Goal: Task Accomplishment & Management: Use online tool/utility

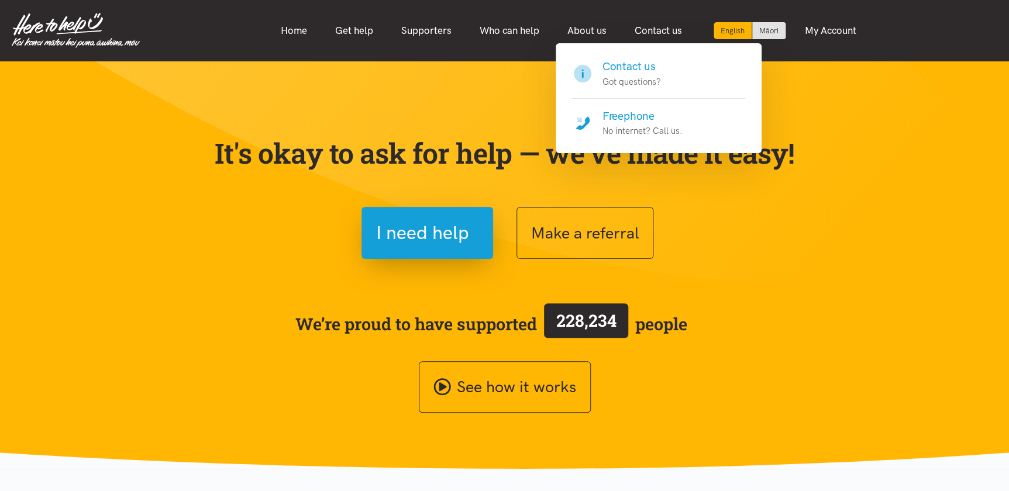
click at [615, 113] on h4 "Freephone" at bounding box center [642, 116] width 80 height 16
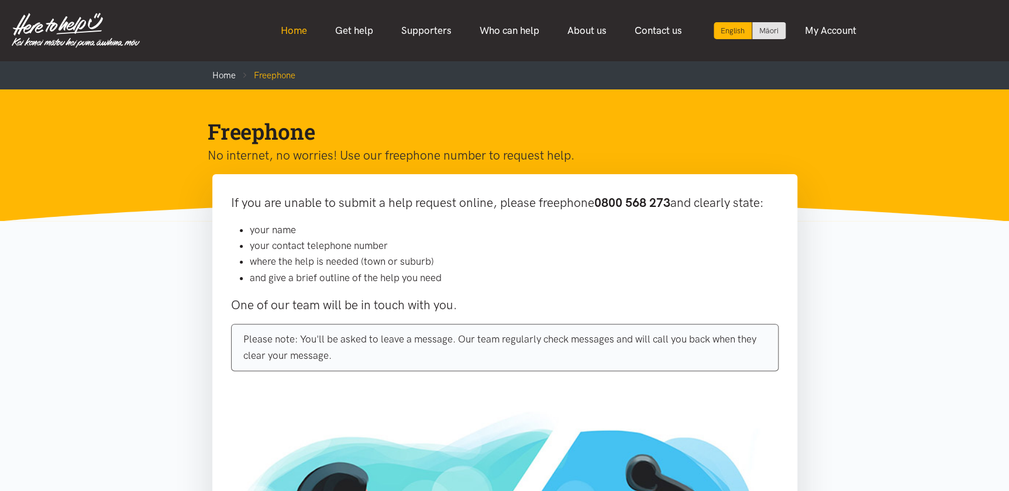
click at [294, 25] on link "Home" at bounding box center [294, 30] width 54 height 25
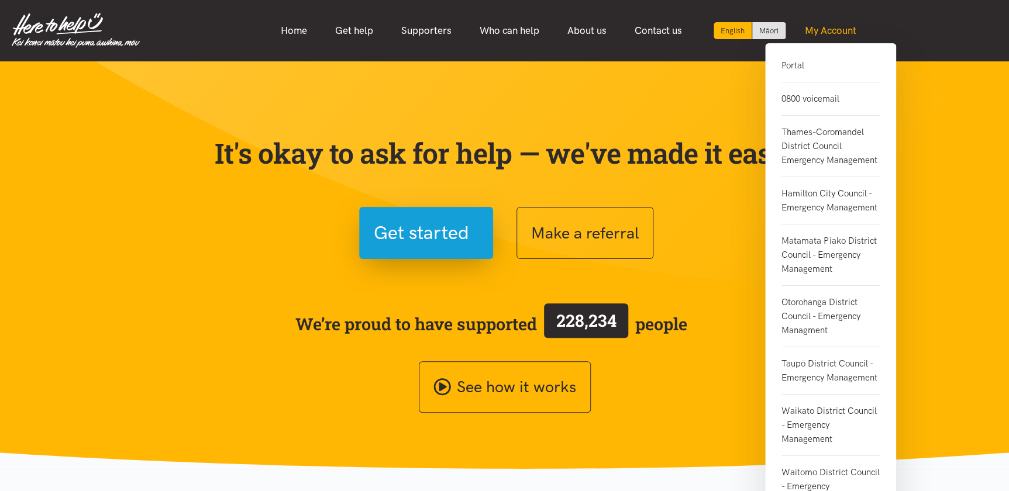
click at [821, 33] on link "My Account" at bounding box center [830, 30] width 80 height 25
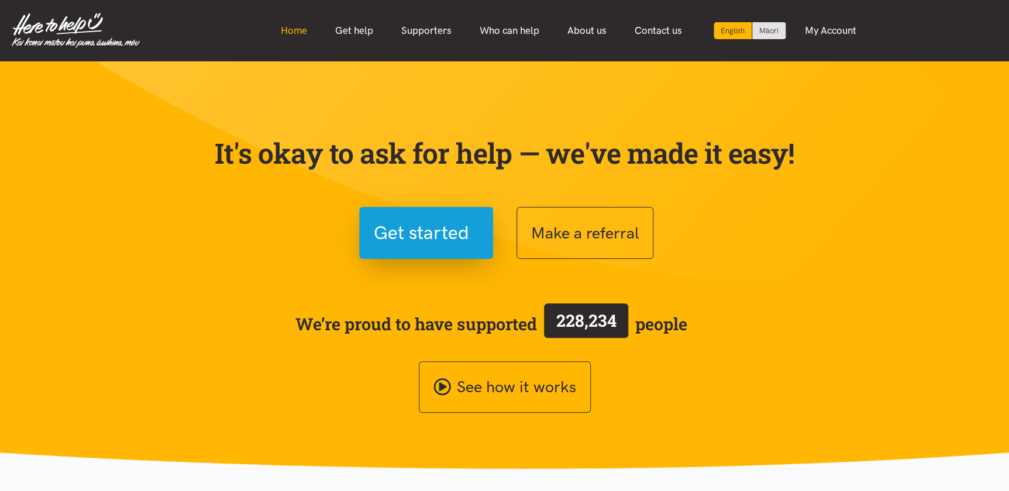
click at [292, 34] on link "Home" at bounding box center [294, 30] width 54 height 25
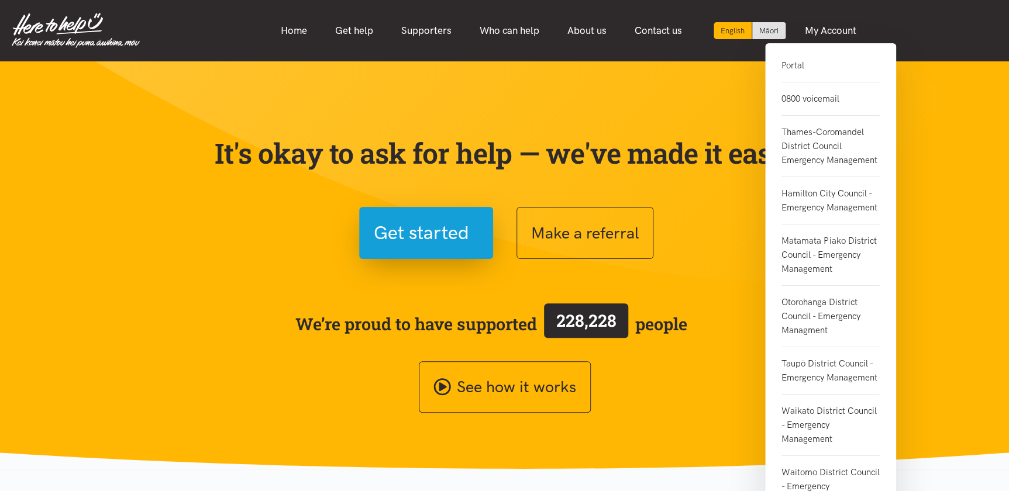
click at [785, 66] on link "Portal" at bounding box center [830, 70] width 98 height 24
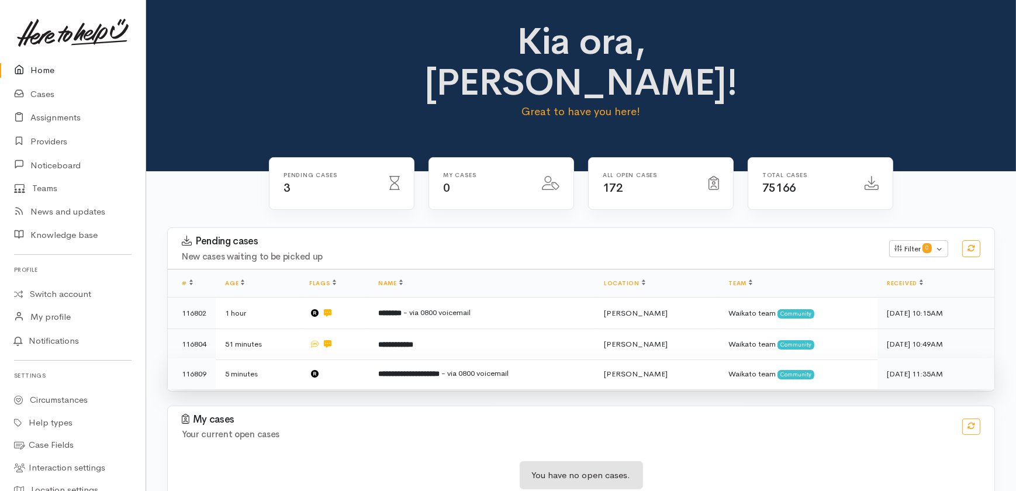
click at [280, 358] on td "5 minutes" at bounding box center [258, 373] width 84 height 31
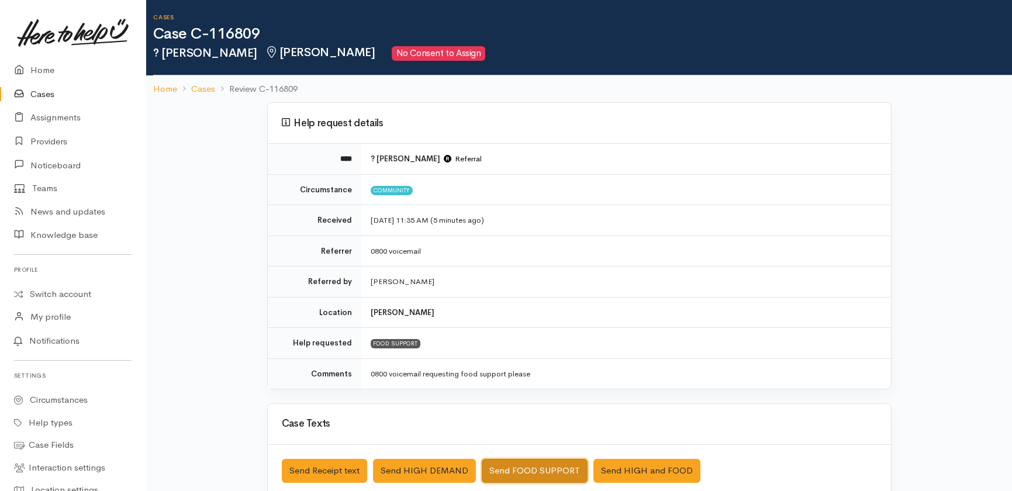
click at [503, 467] on button "Send FOOD SUPPORT" at bounding box center [535, 471] width 106 height 24
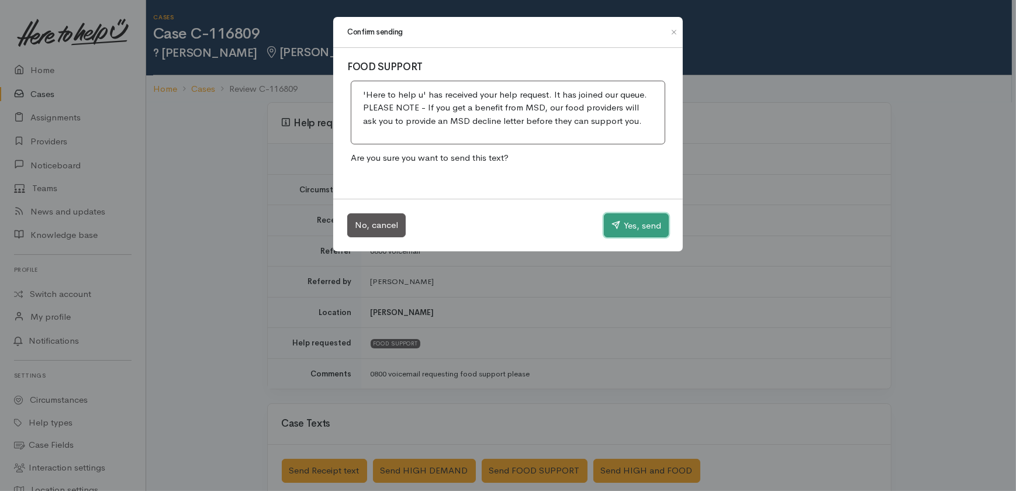
click at [622, 231] on button "Yes, send" at bounding box center [636, 225] width 65 height 25
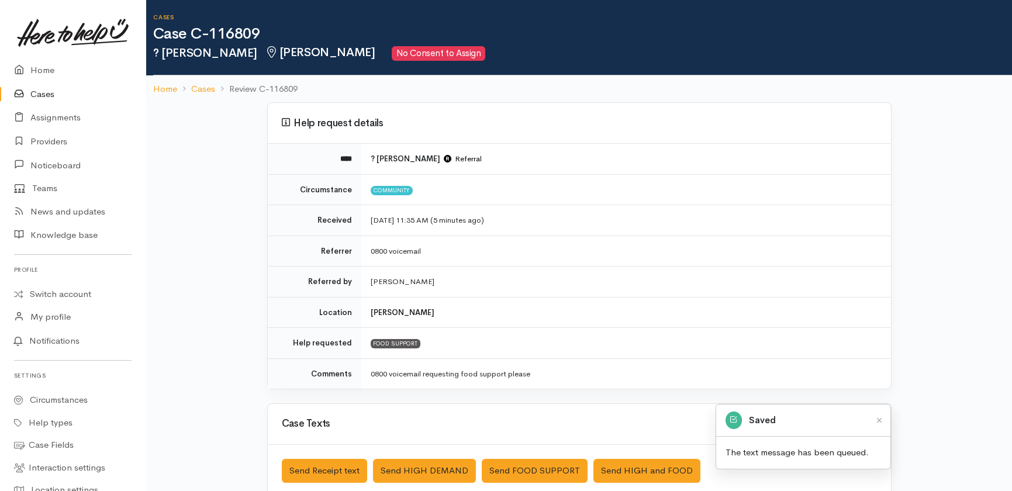
click at [44, 94] on link "Cases" at bounding box center [73, 94] width 146 height 24
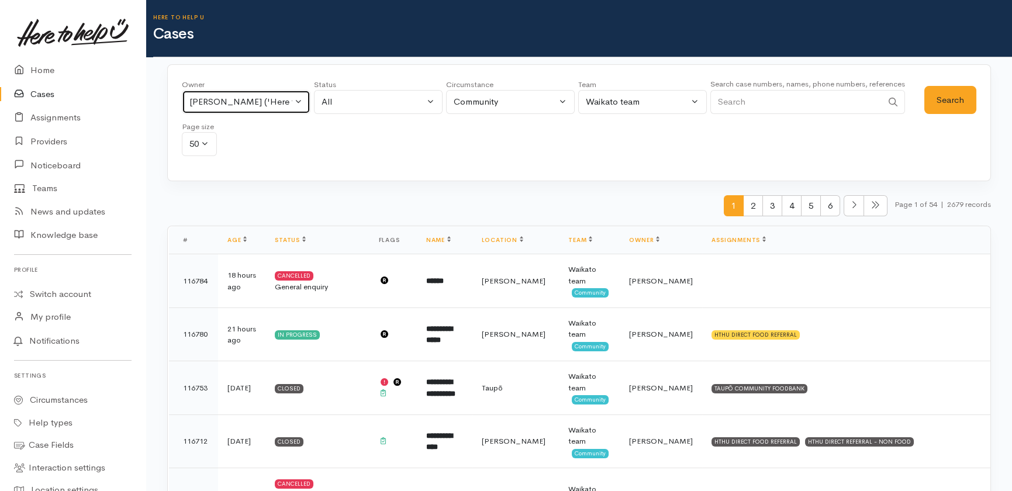
click at [265, 99] on div "[PERSON_NAME] ('Here to help u')" at bounding box center [240, 101] width 103 height 13
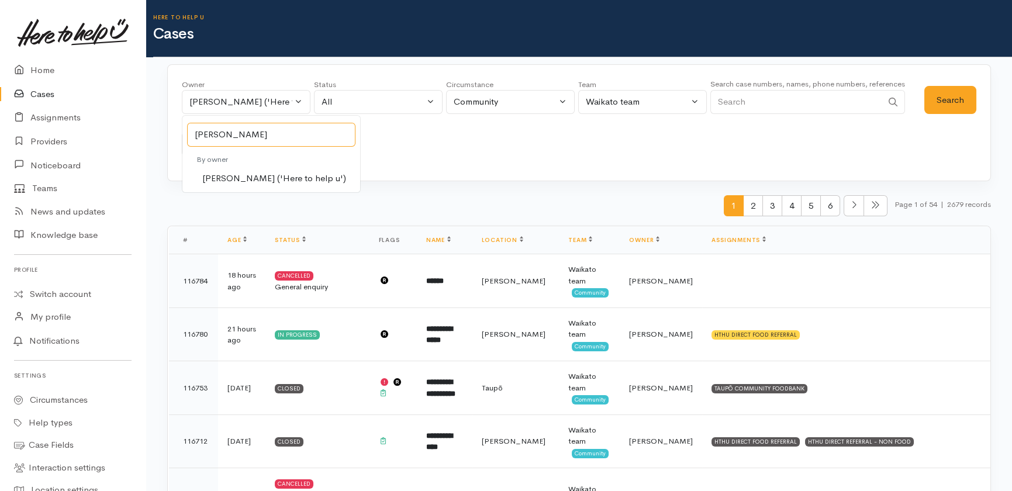
type input "katarina"
click at [265, 180] on span "Katarina Daly ('Here to help u')" at bounding box center [274, 178] width 144 height 13
select select "1252"
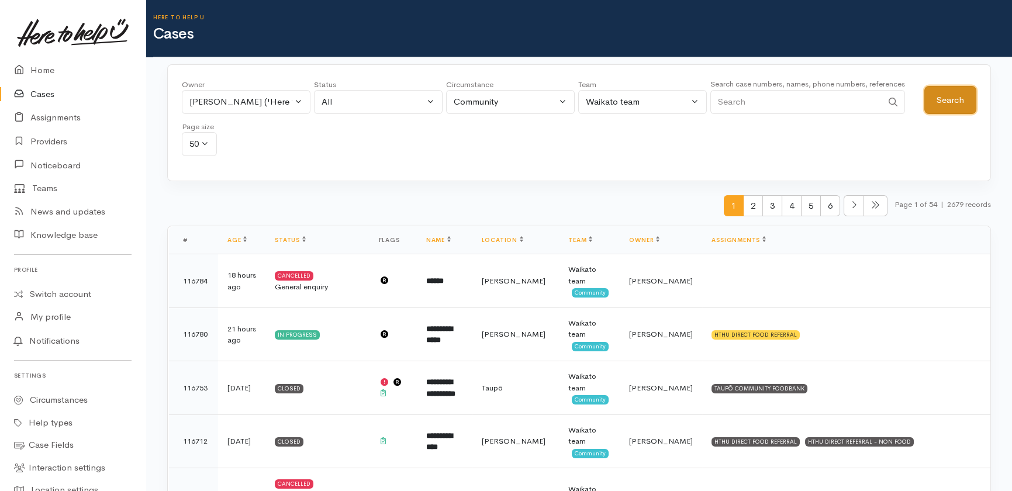
click at [945, 101] on button "Search" at bounding box center [950, 100] width 52 height 29
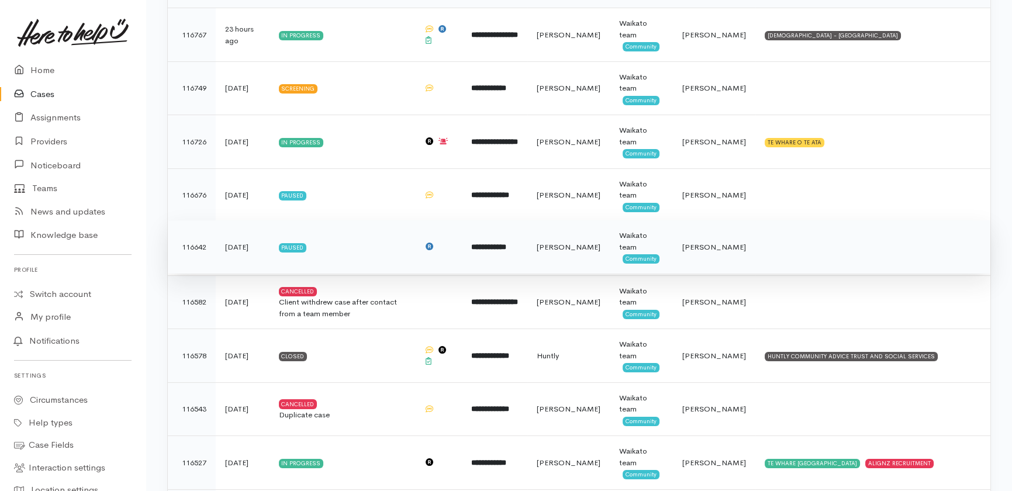
scroll to position [265, 0]
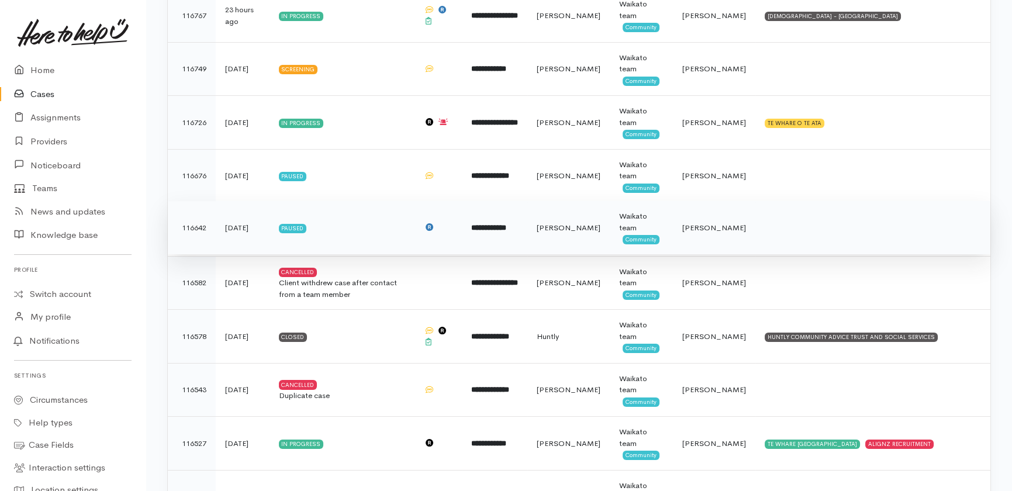
click at [506, 229] on b "**********" at bounding box center [488, 228] width 35 height 8
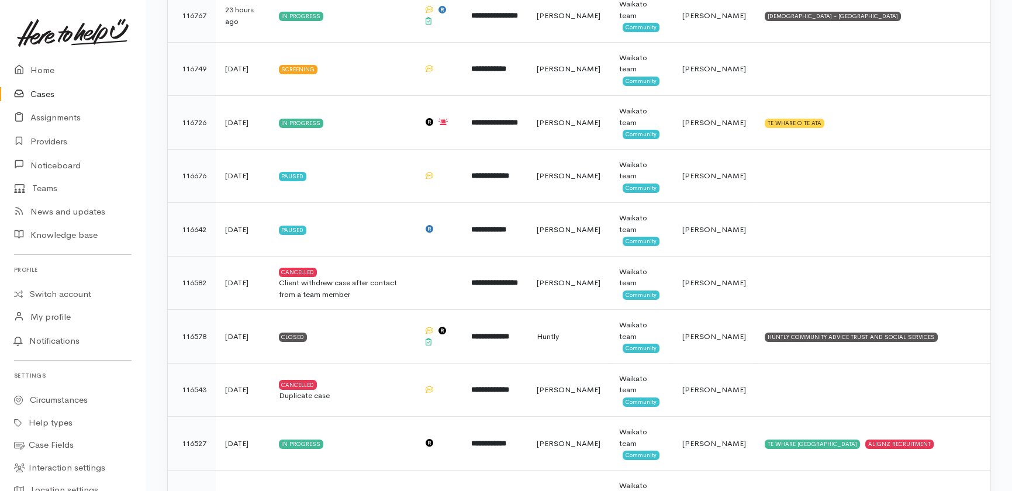
click at [45, 94] on link "Cases" at bounding box center [73, 94] width 146 height 24
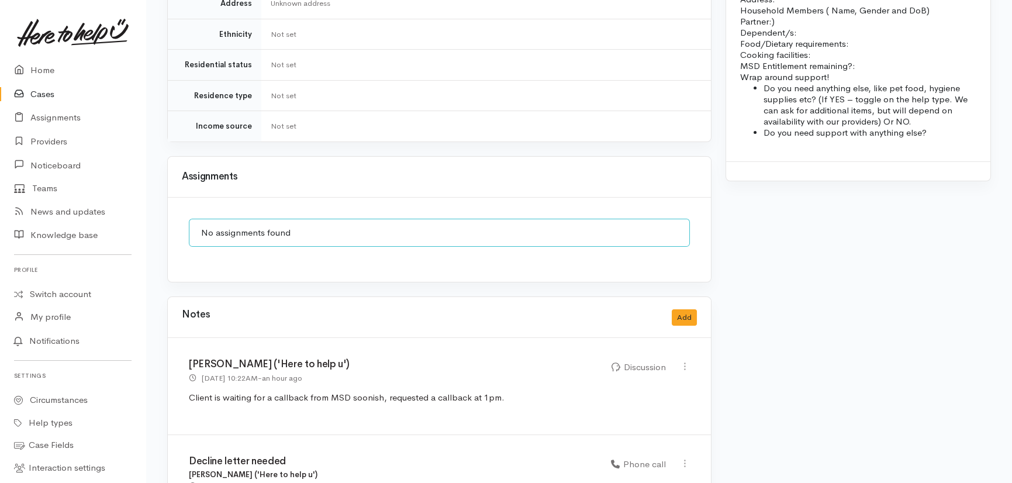
scroll to position [1010, 0]
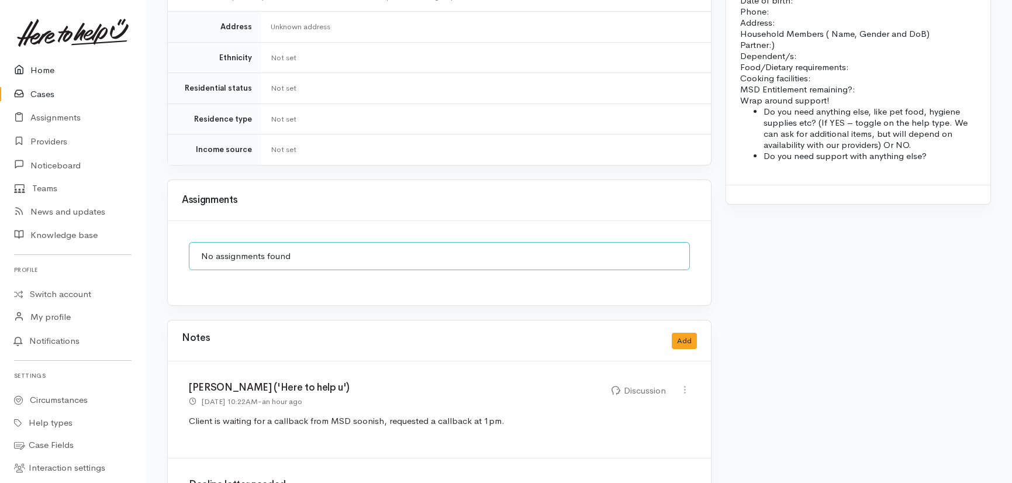
click at [44, 72] on link "Home" at bounding box center [73, 70] width 146 height 24
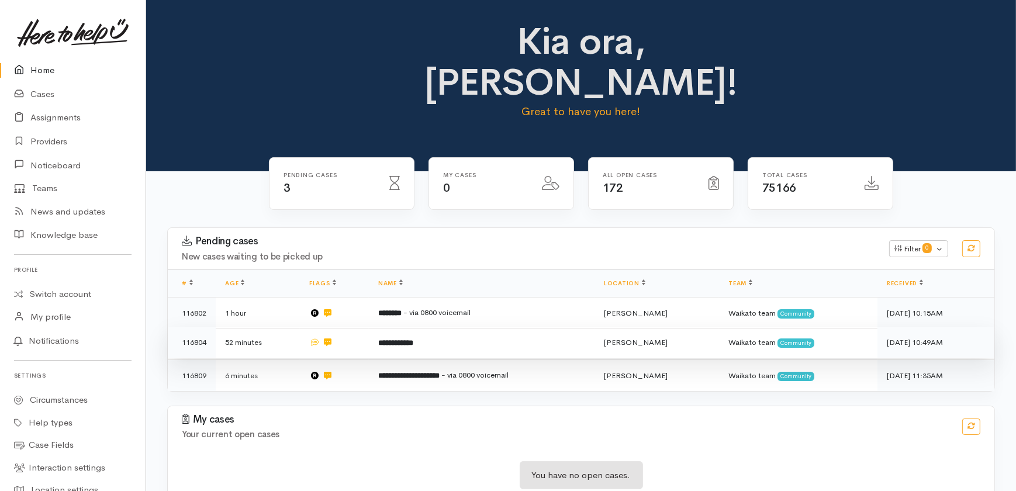
click at [396, 339] on b "**********" at bounding box center [395, 343] width 35 height 8
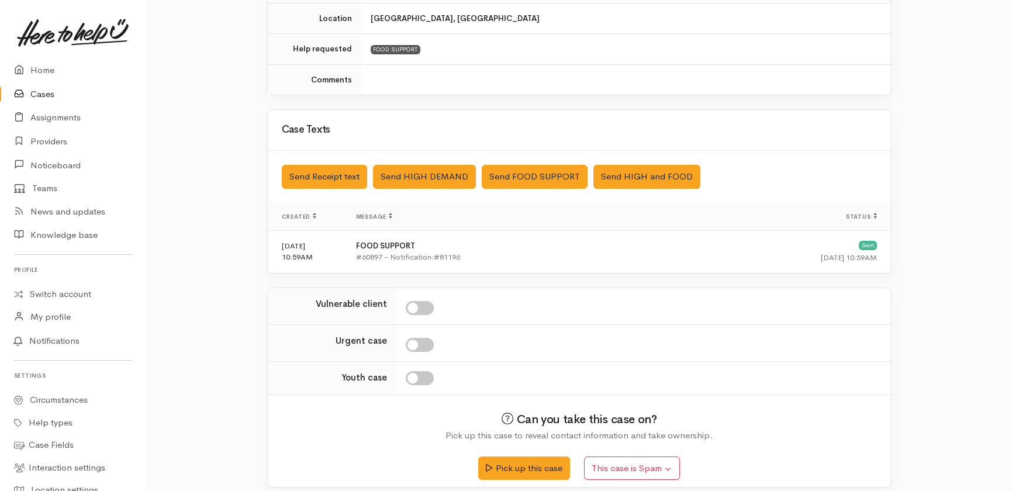
scroll to position [241, 0]
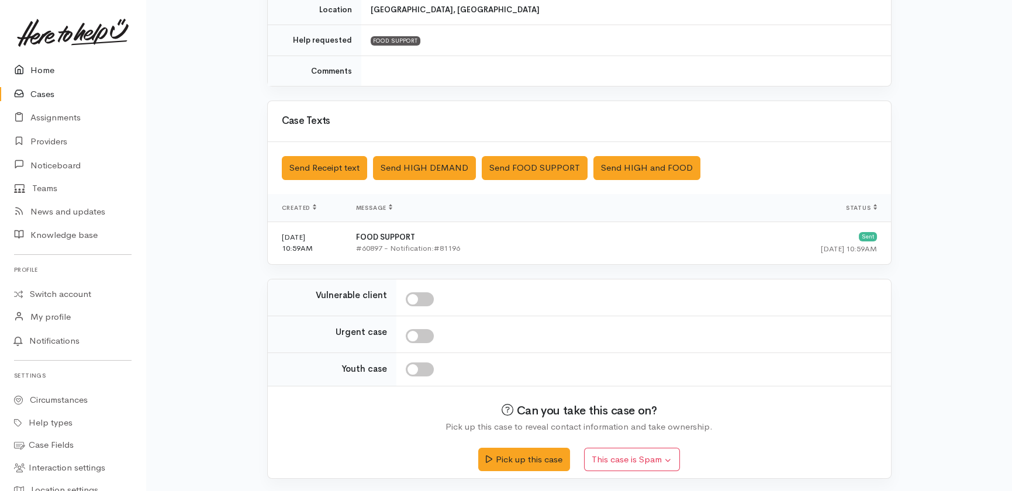
click at [42, 67] on link "Home" at bounding box center [73, 70] width 146 height 24
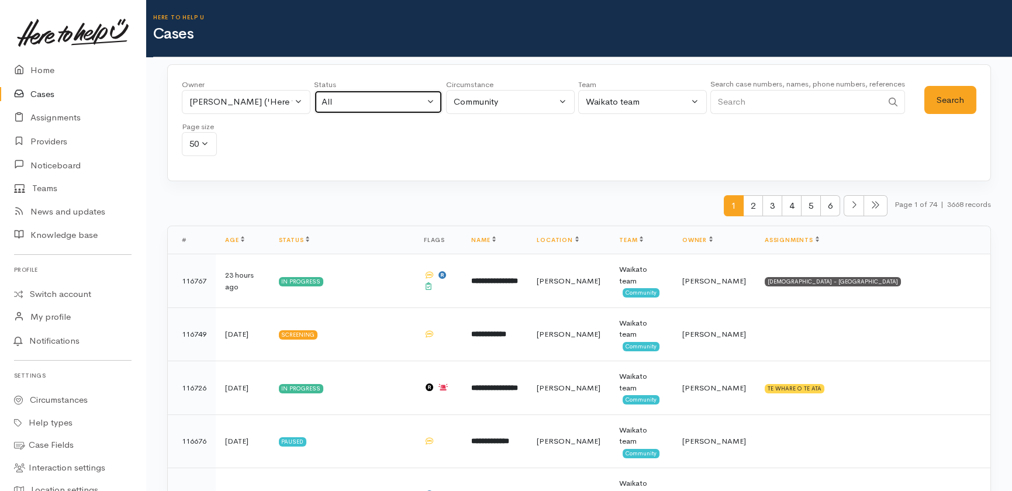
click at [389, 96] on div "All" at bounding box center [373, 101] width 103 height 13
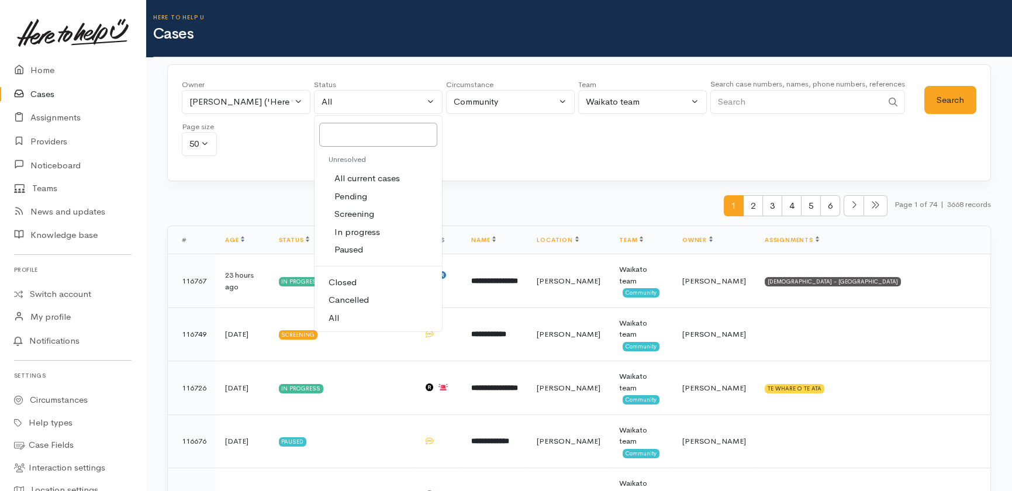
click at [372, 177] on span "All current cases" at bounding box center [366, 178] width 65 height 13
select select "Unresolved"
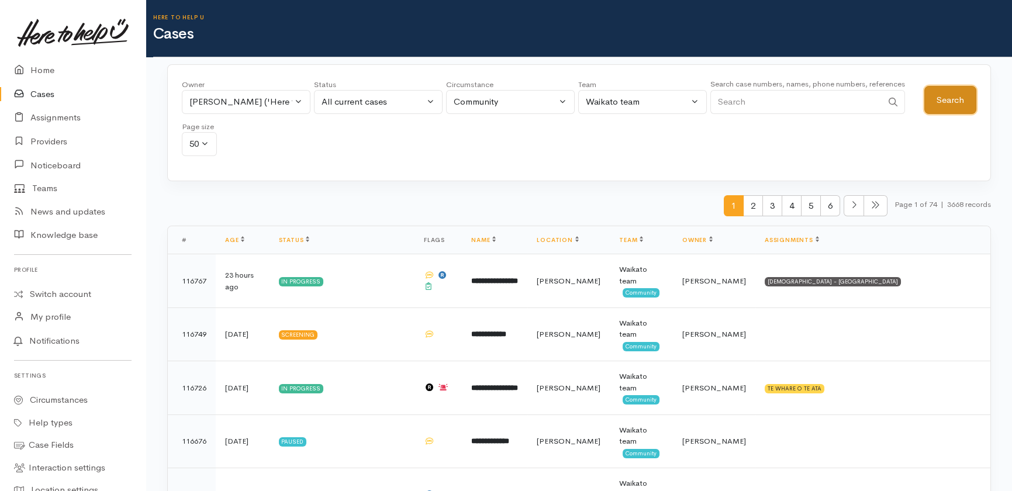
click at [955, 97] on button "Search" at bounding box center [950, 100] width 52 height 29
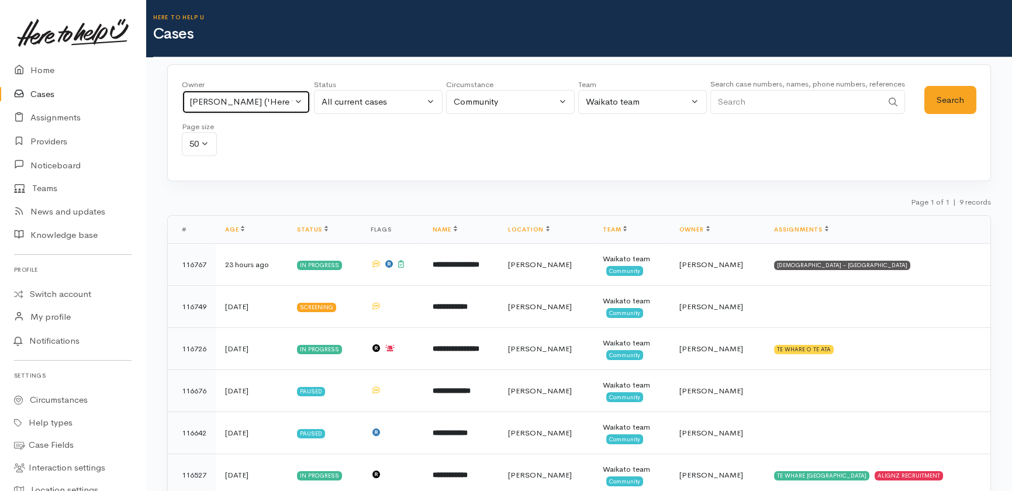
click at [299, 99] on button "Katarina Daly ('Here to help u')" at bounding box center [246, 102] width 129 height 24
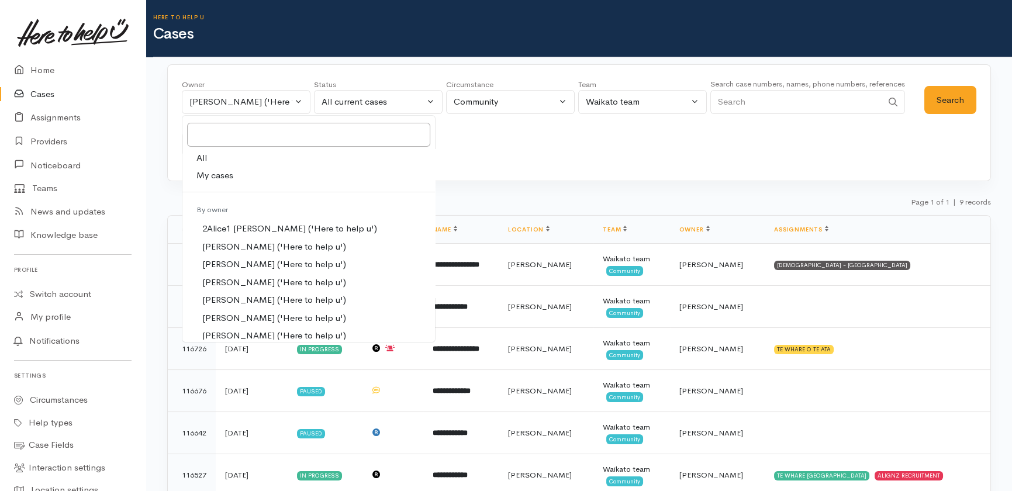
drag, startPoint x: 204, startPoint y: 155, endPoint x: 244, endPoint y: 160, distance: 40.1
click at [210, 156] on link "All" at bounding box center [308, 158] width 253 height 18
select select "-1"
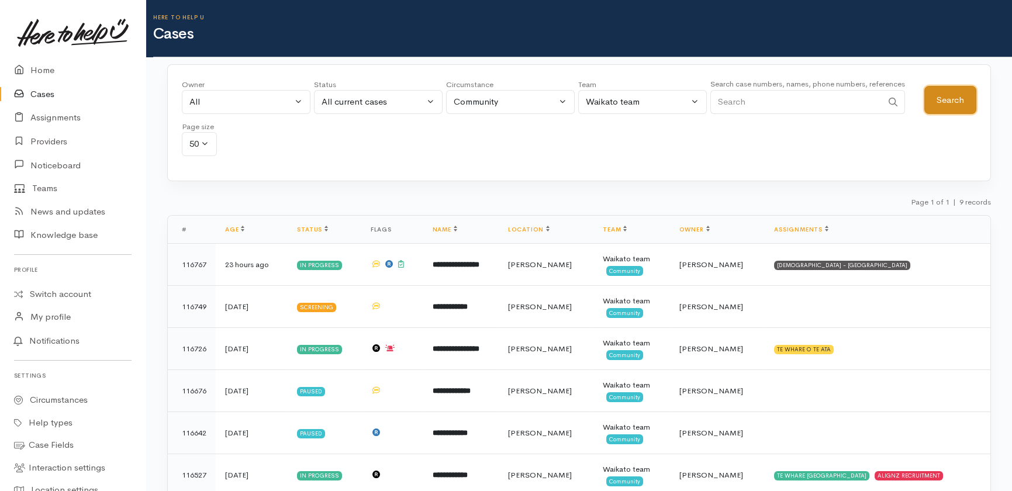
click at [952, 99] on button "Search" at bounding box center [950, 100] width 52 height 29
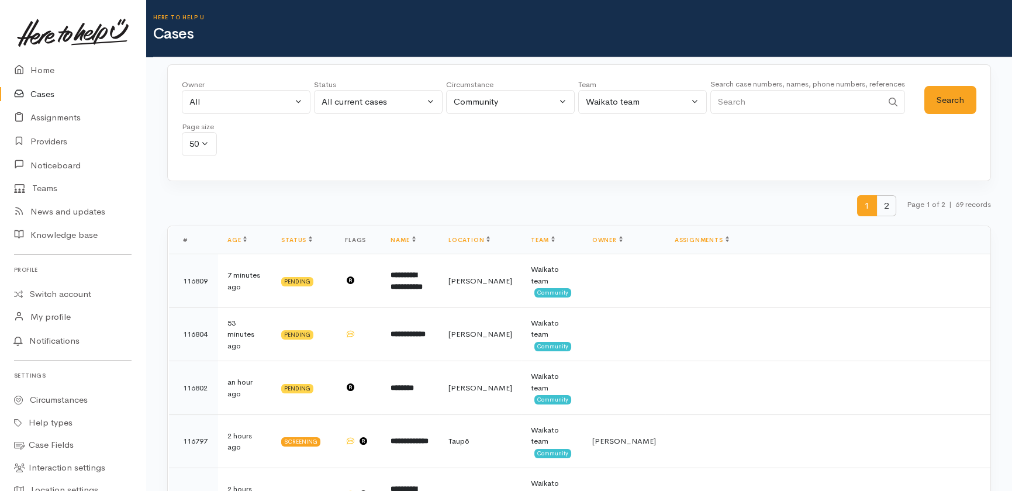
click at [882, 209] on span "2" at bounding box center [886, 206] width 20 height 22
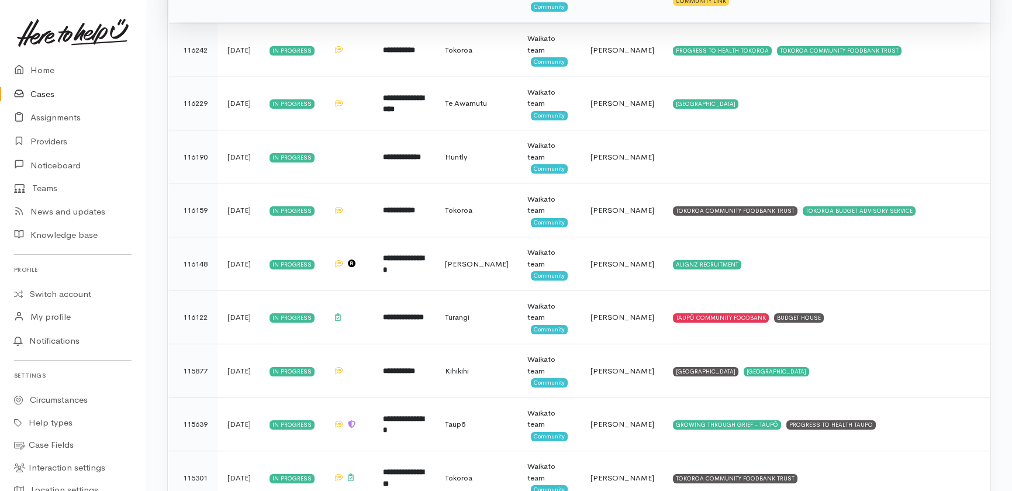
scroll to position [822, 0]
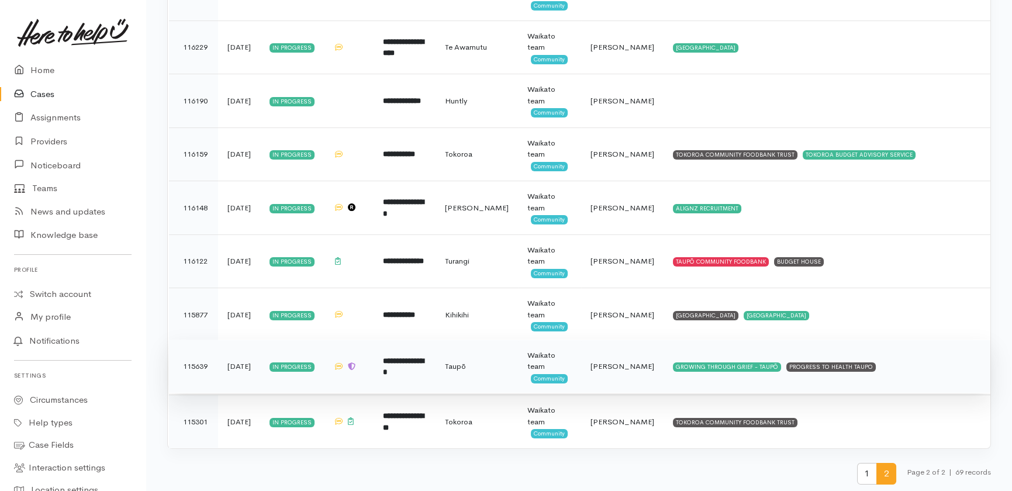
click at [423, 361] on b "**********" at bounding box center [403, 366] width 41 height 19
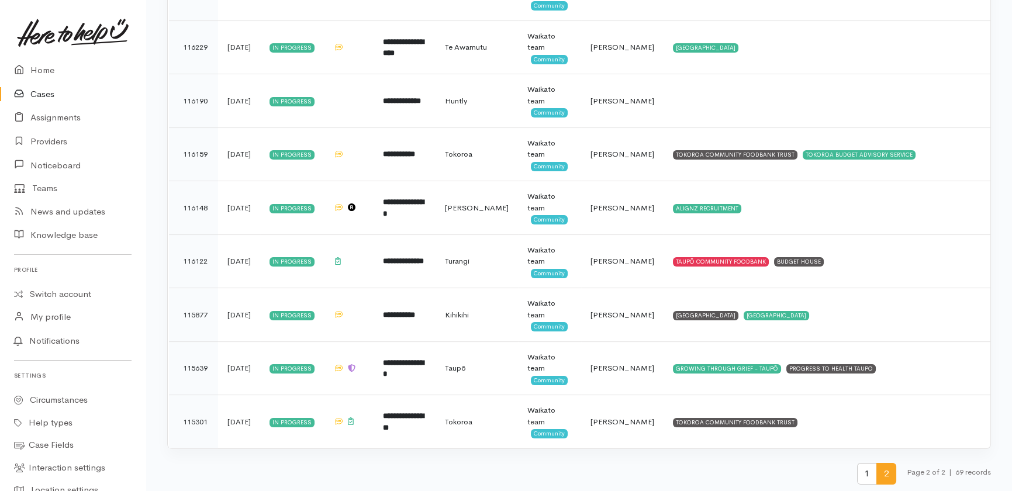
click at [40, 98] on link "Cases" at bounding box center [73, 94] width 146 height 24
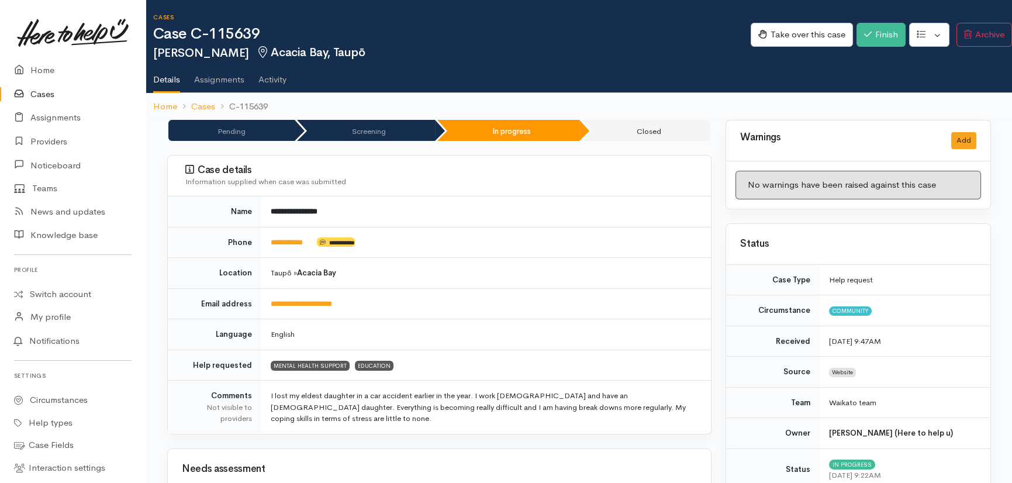
click at [42, 99] on link "Cases" at bounding box center [73, 94] width 146 height 24
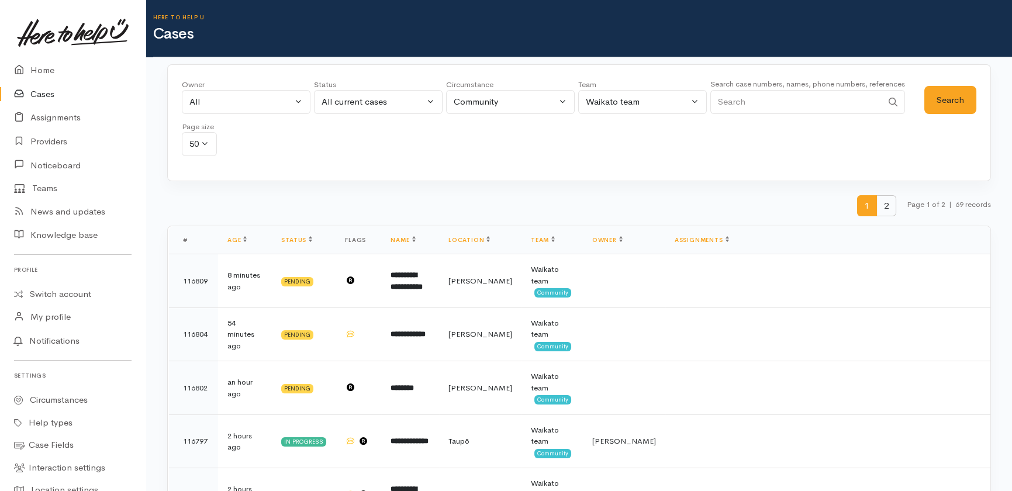
click at [883, 203] on span "2" at bounding box center [886, 206] width 20 height 22
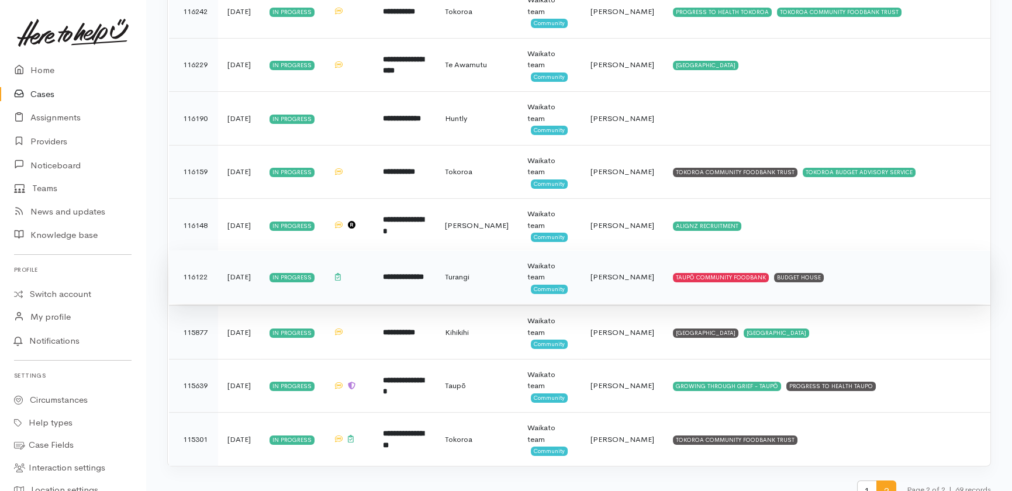
scroll to position [822, 0]
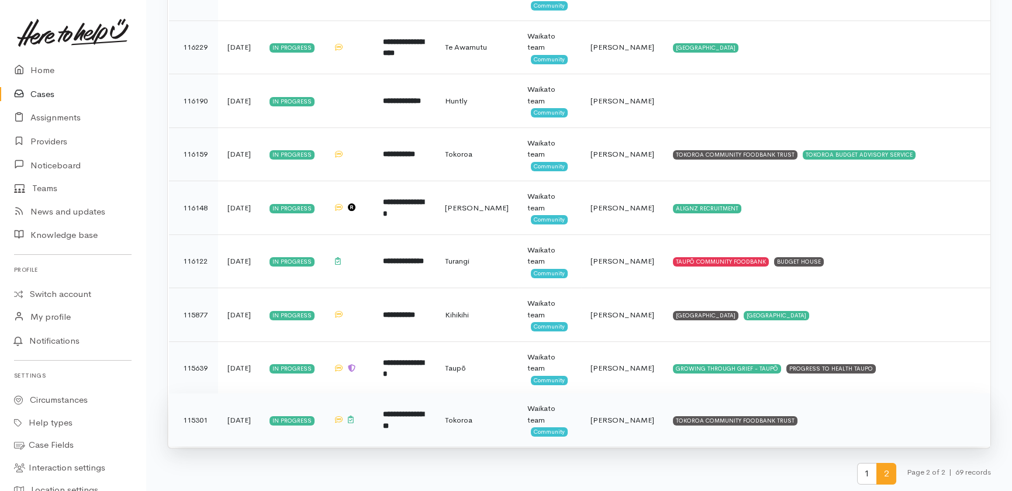
click at [623, 416] on span "[PERSON_NAME]" at bounding box center [622, 420] width 64 height 10
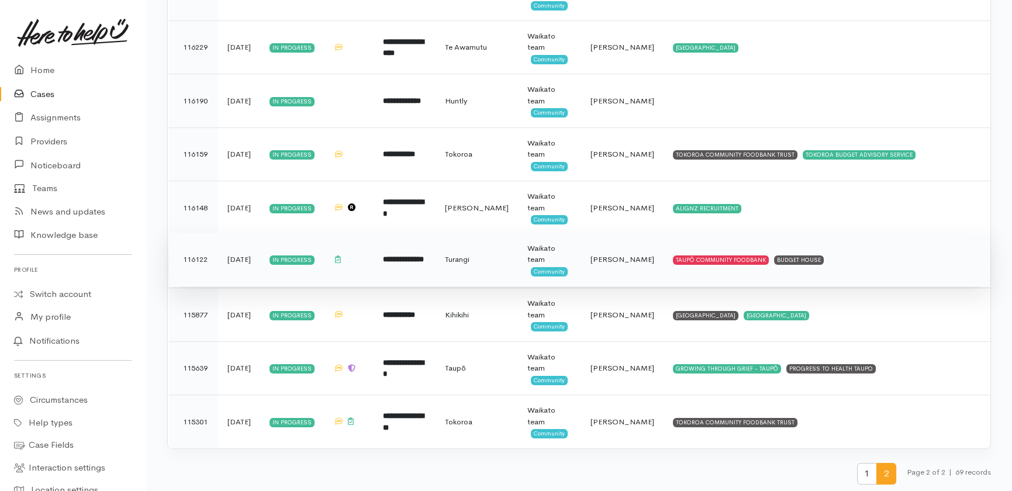
click at [421, 257] on b "**********" at bounding box center [403, 259] width 41 height 8
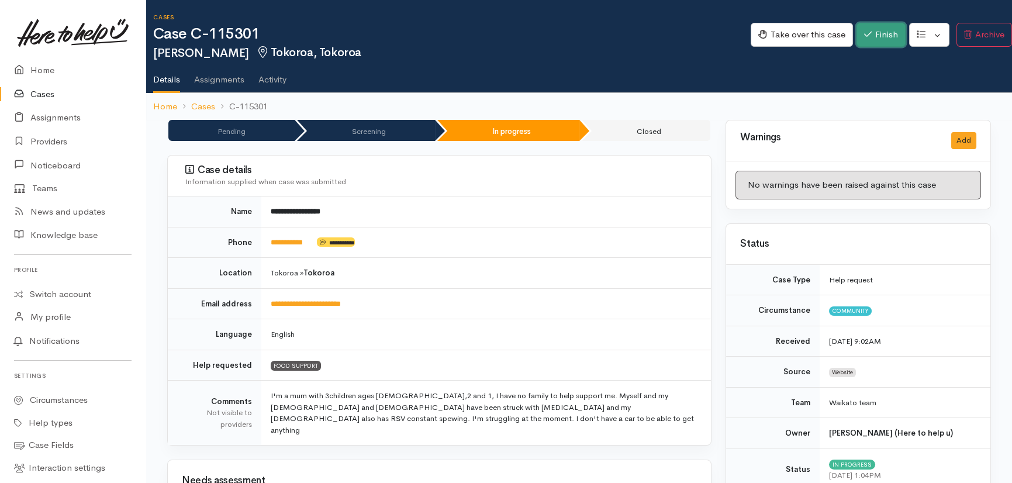
click at [893, 37] on button "Finish" at bounding box center [881, 35] width 49 height 24
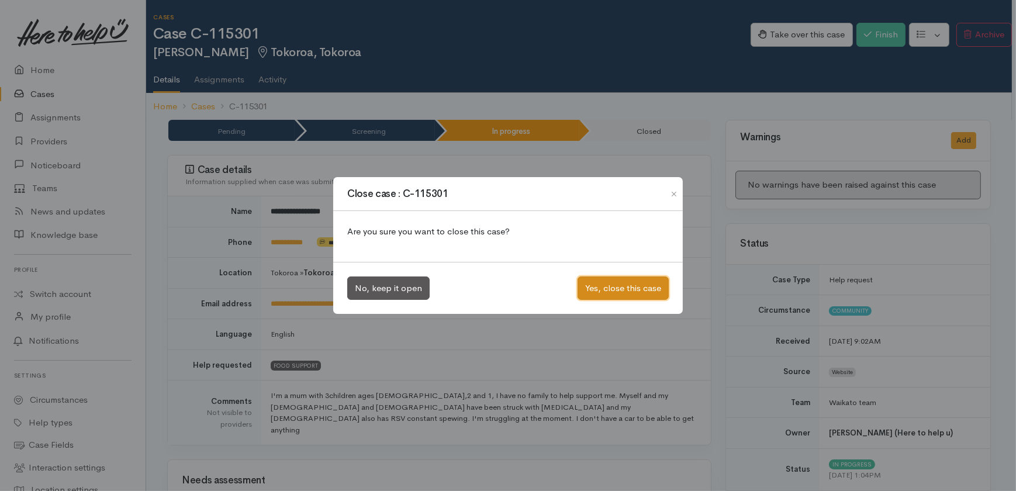
click at [617, 286] on button "Yes, close this case" at bounding box center [623, 289] width 91 height 24
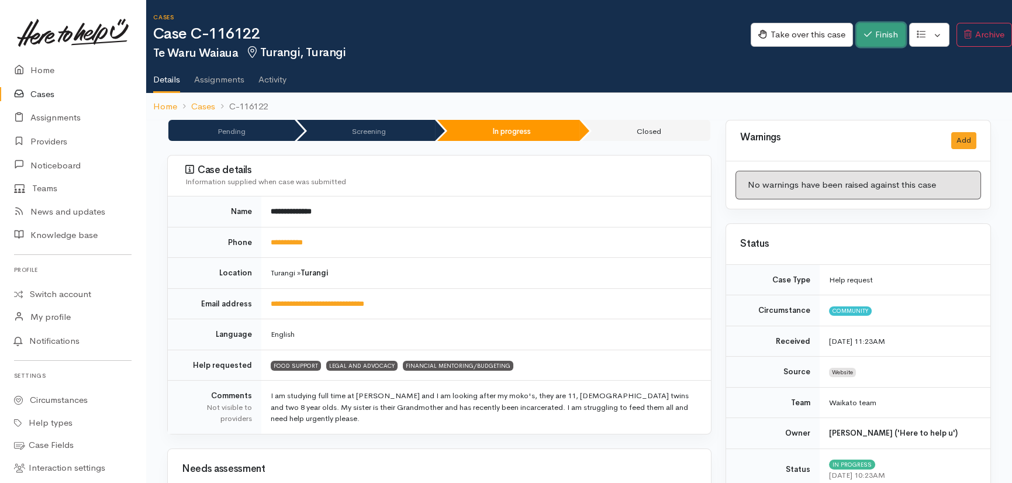
click at [887, 34] on button "Finish" at bounding box center [881, 35] width 49 height 24
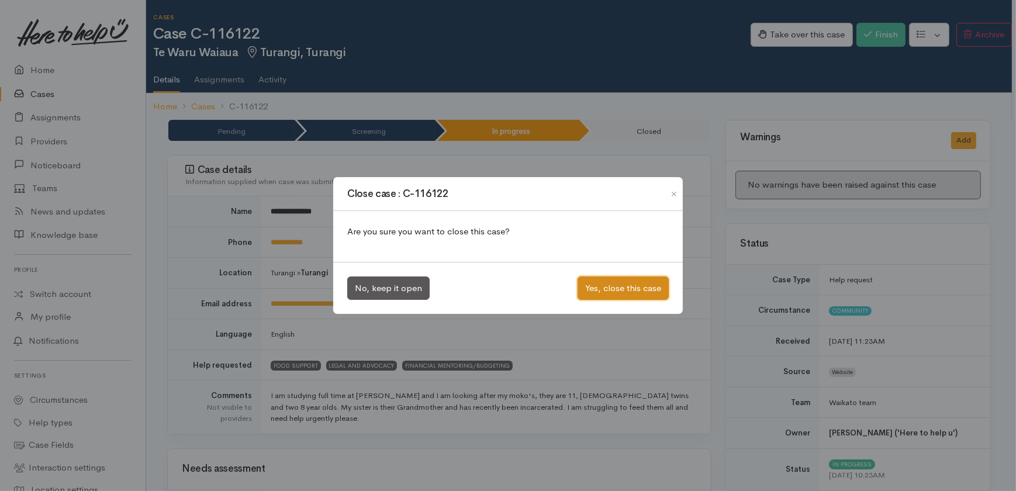
click at [610, 286] on button "Yes, close this case" at bounding box center [623, 289] width 91 height 24
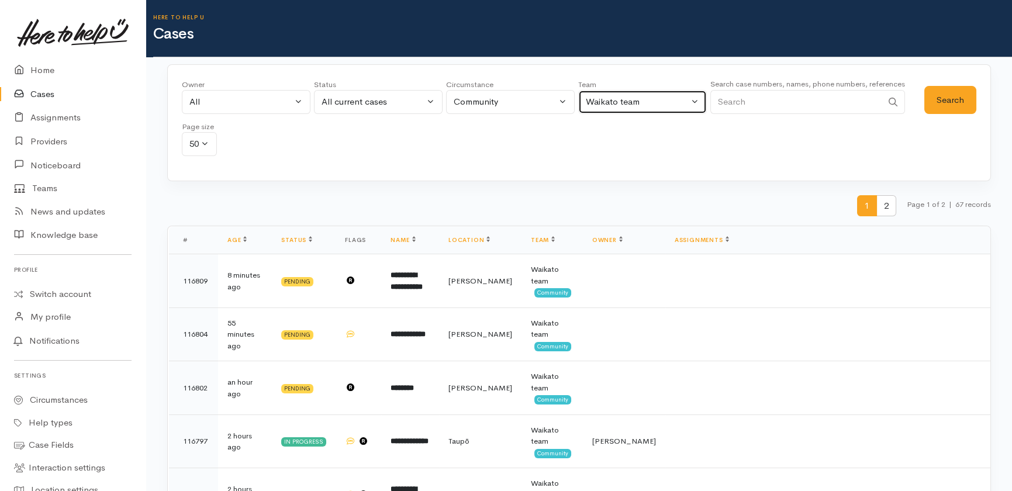
click at [651, 105] on div "Waikato team" at bounding box center [637, 101] width 103 height 13
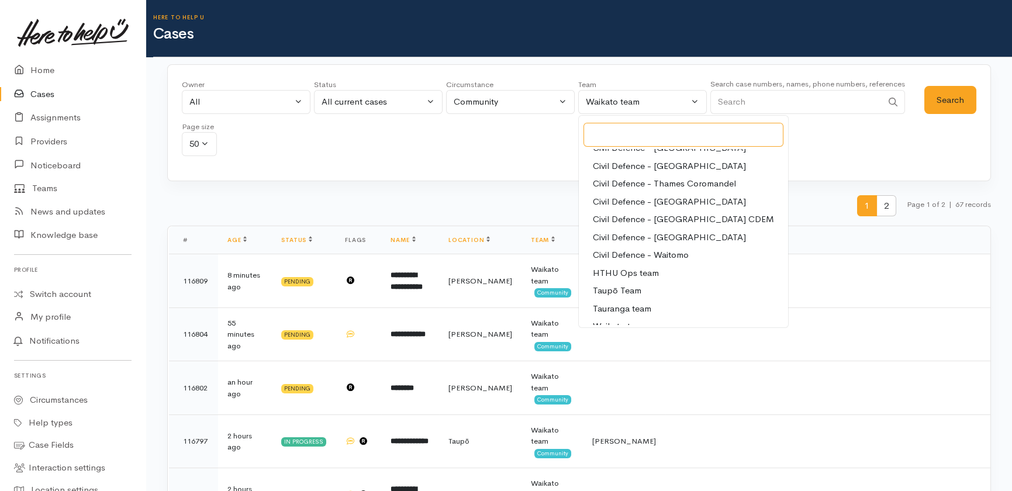
scroll to position [110, 0]
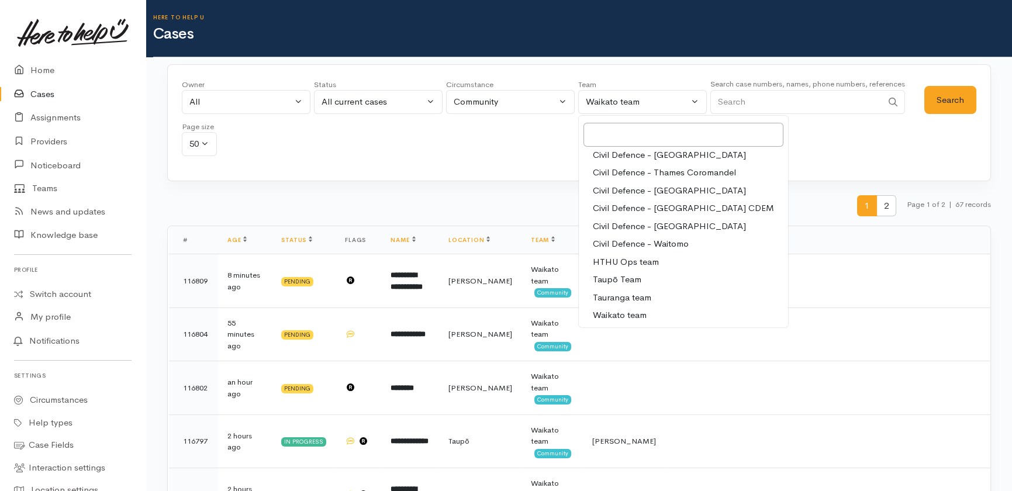
click at [624, 301] on span "Tauranga team" at bounding box center [622, 297] width 58 height 13
select select "3"
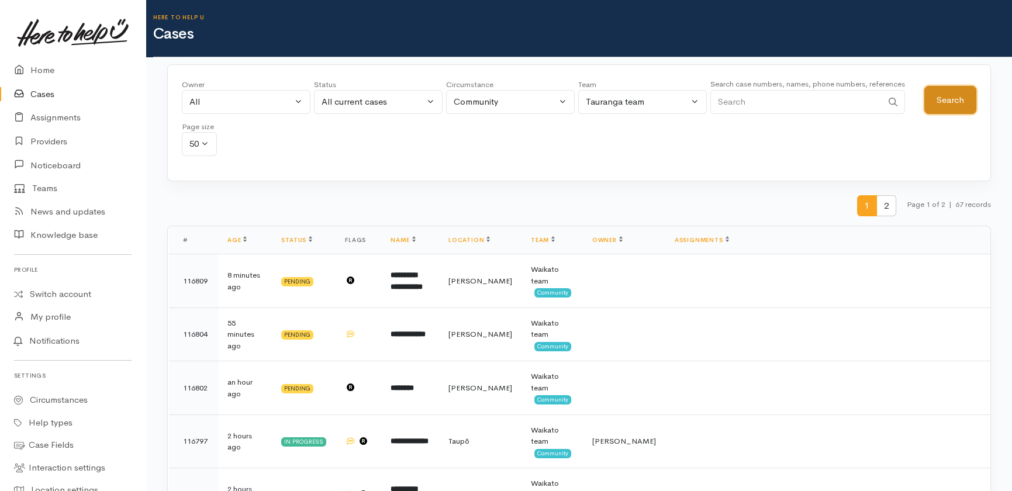
click at [948, 93] on button "Search" at bounding box center [950, 100] width 52 height 29
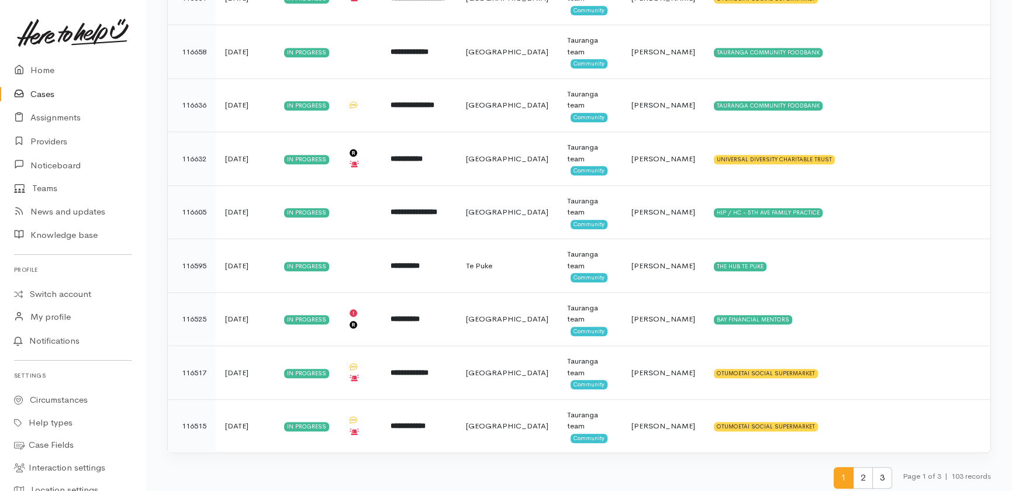
scroll to position [2478, 0]
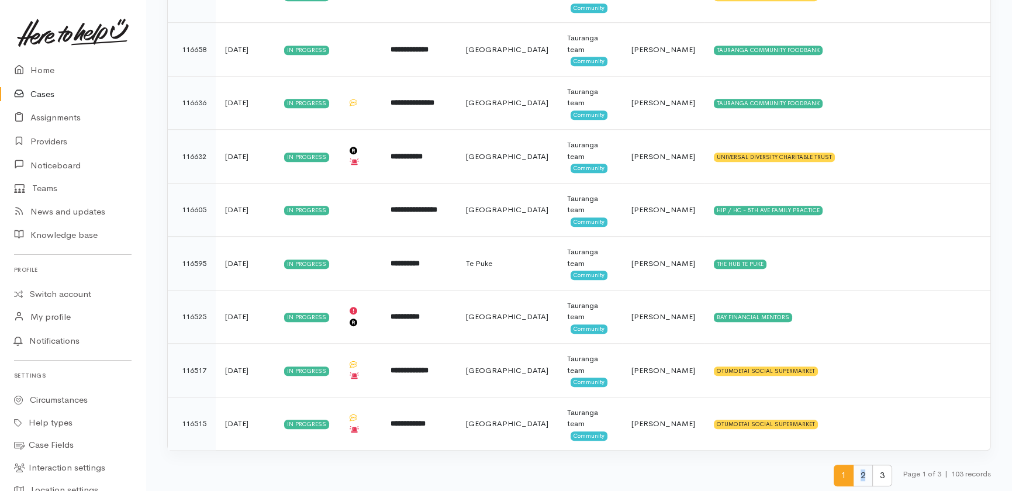
click at [859, 470] on span "2" at bounding box center [863, 476] width 20 height 22
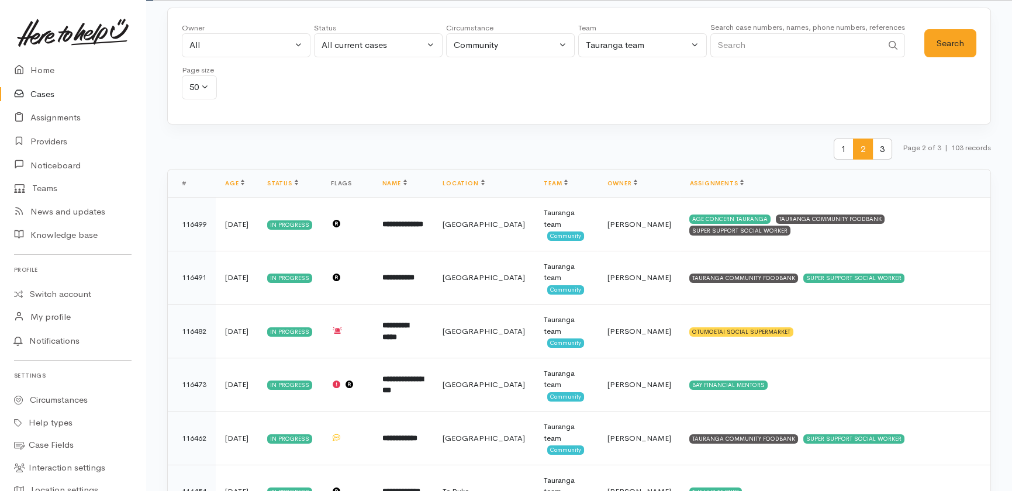
scroll to position [33, 0]
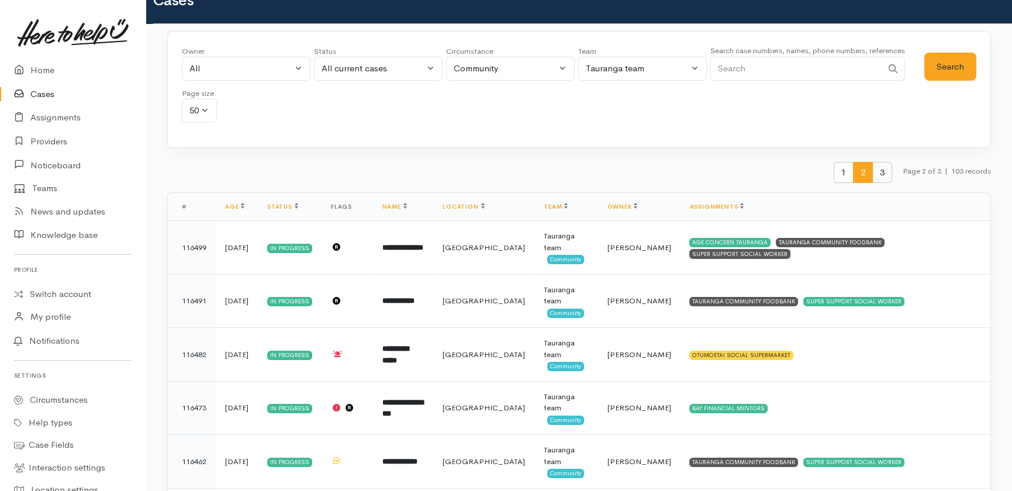
click at [882, 174] on span "3" at bounding box center [882, 173] width 20 height 22
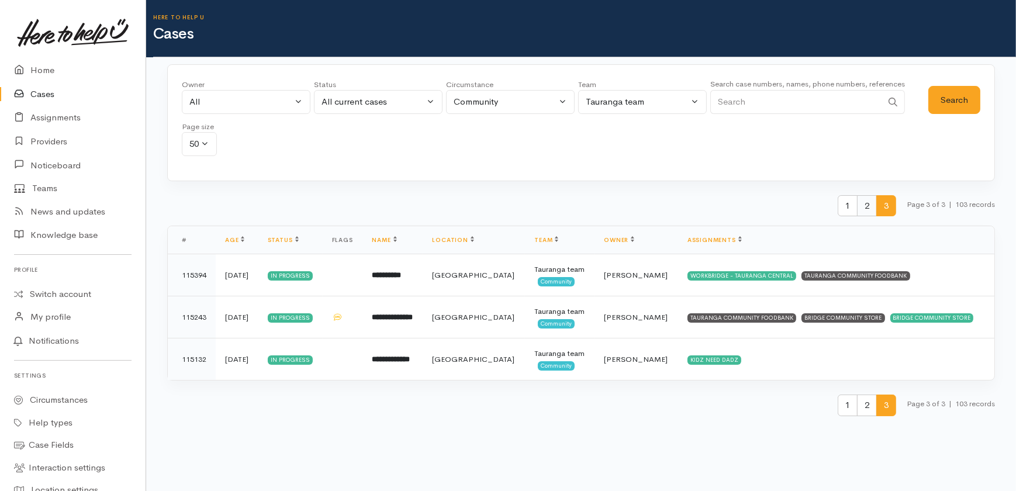
click at [859, 205] on span "2" at bounding box center [867, 206] width 20 height 22
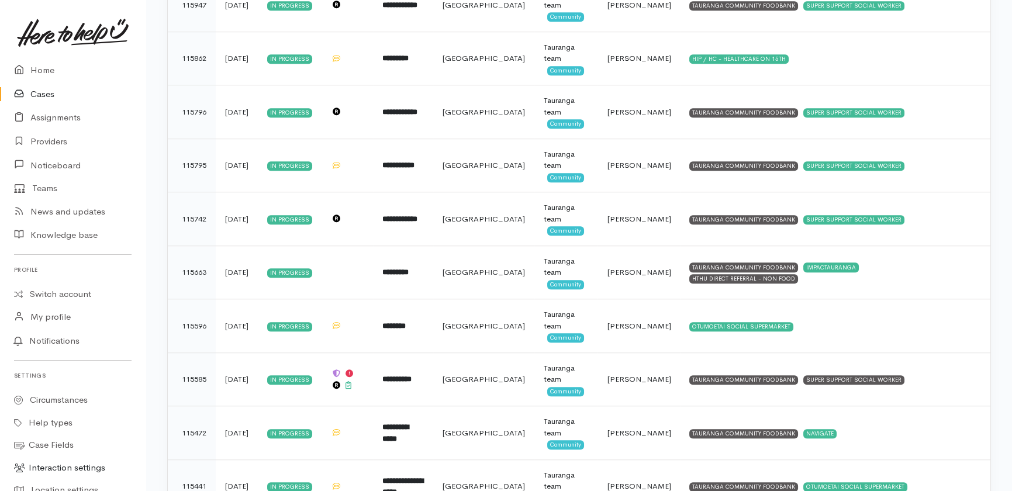
scroll to position [2425, 0]
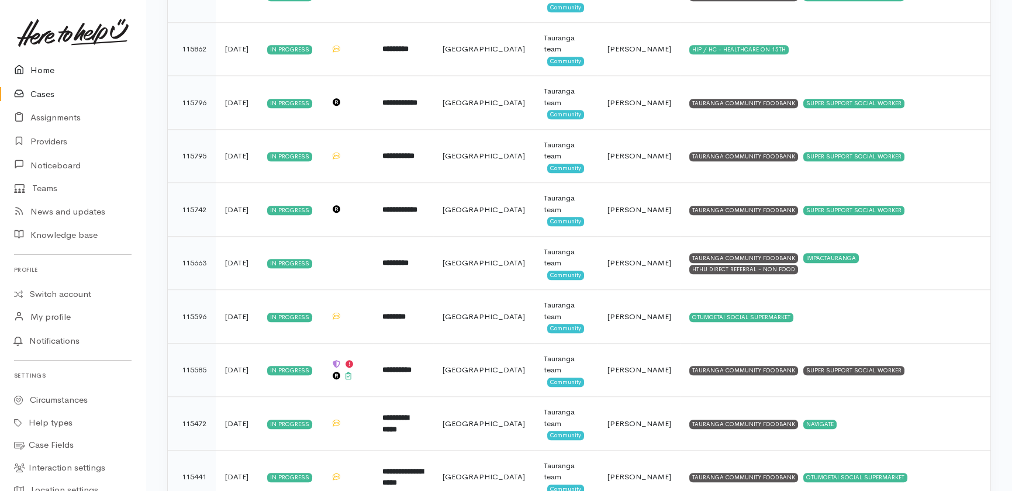
click at [37, 68] on link "Home" at bounding box center [73, 70] width 146 height 24
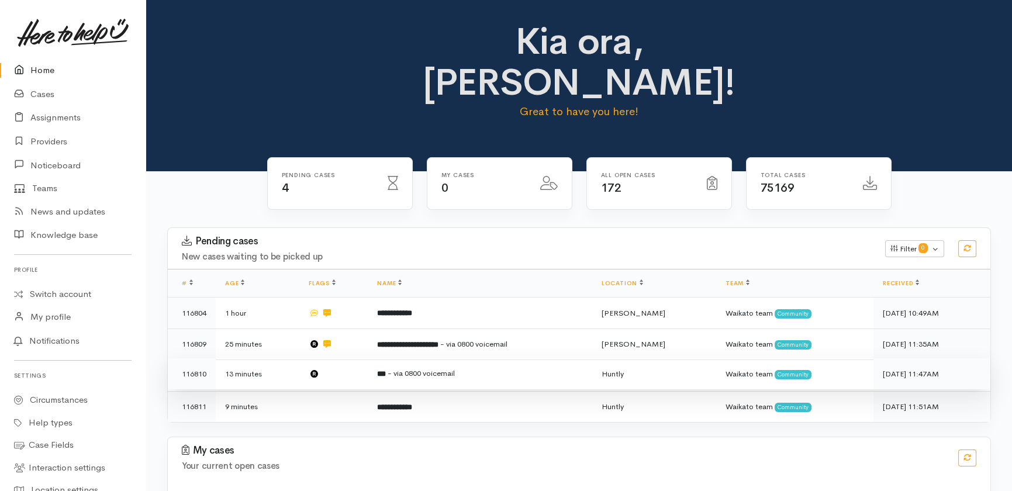
click at [344, 358] on td at bounding box center [333, 374] width 68 height 32
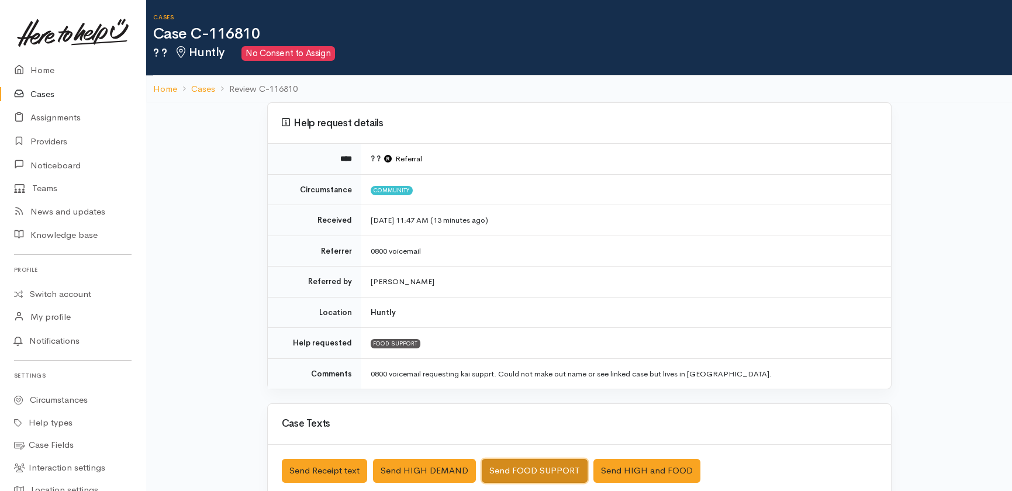
click at [527, 468] on button "Send FOOD SUPPORT" at bounding box center [535, 471] width 106 height 24
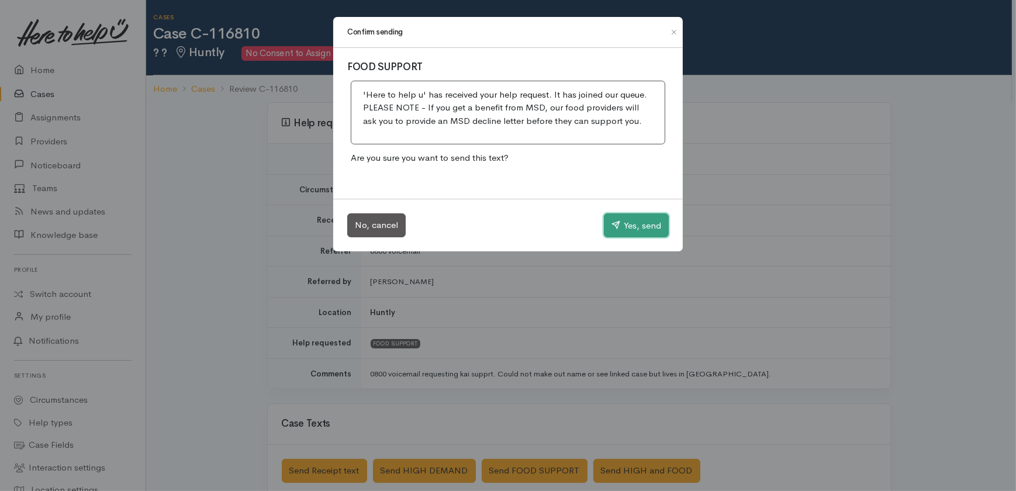
click at [628, 228] on button "Yes, send" at bounding box center [636, 225] width 65 height 25
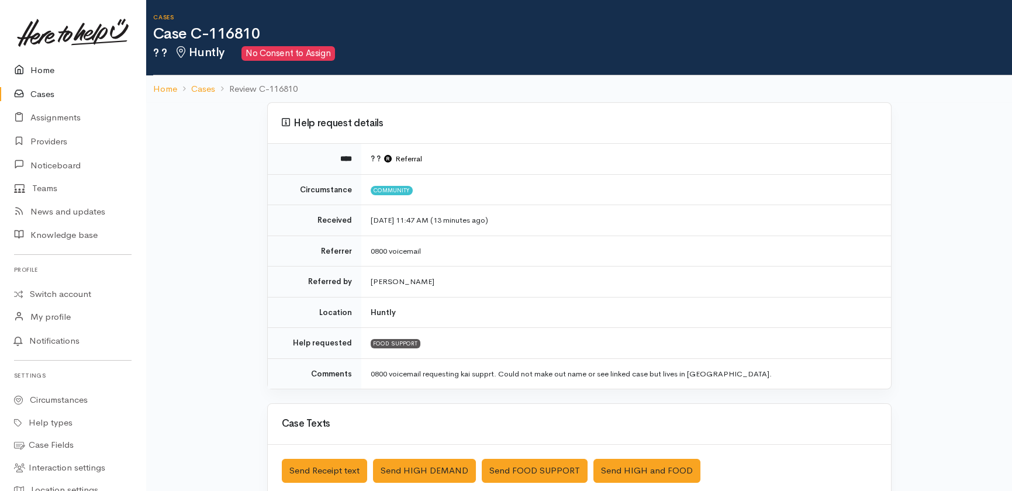
click at [37, 69] on link "Home" at bounding box center [73, 70] width 146 height 24
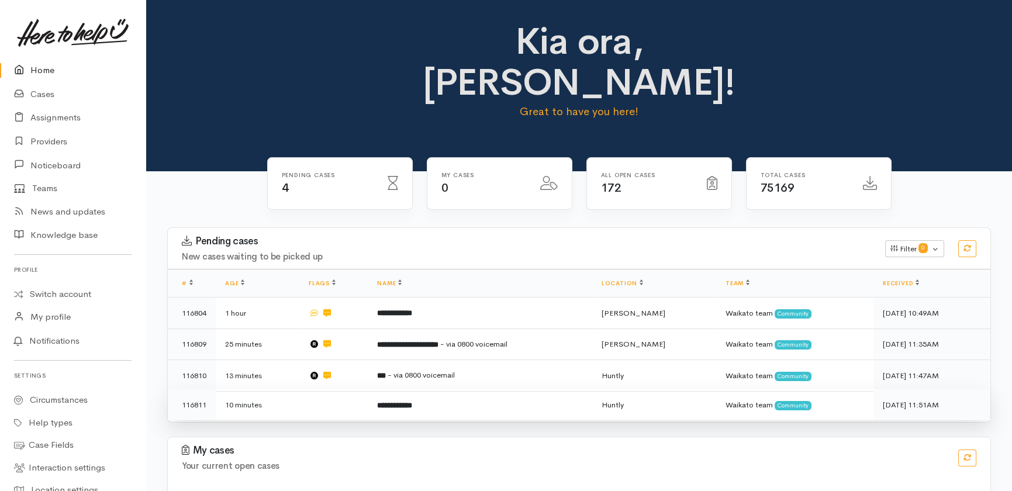
click at [406, 402] on b "**********" at bounding box center [394, 406] width 35 height 8
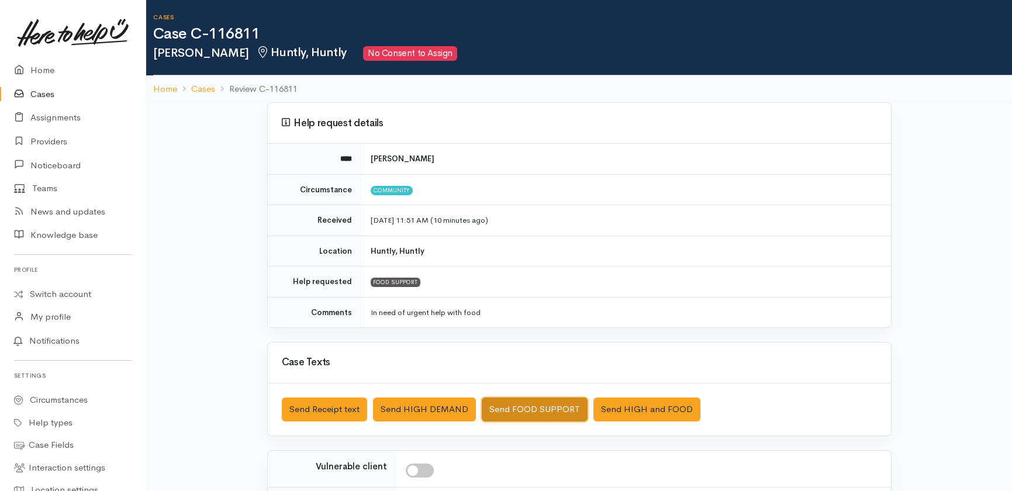
click at [524, 409] on button "Send FOOD SUPPORT" at bounding box center [535, 410] width 106 height 24
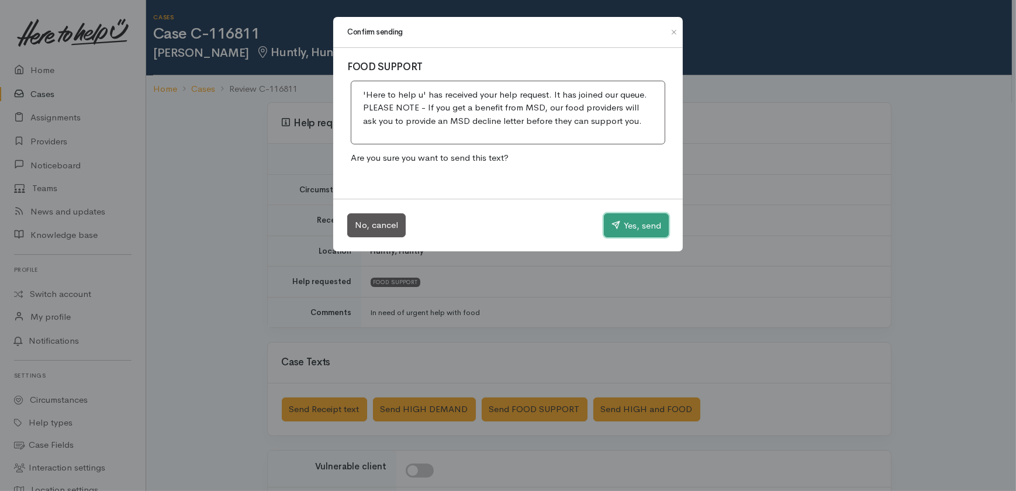
click at [645, 223] on button "Yes, send" at bounding box center [636, 225] width 65 height 25
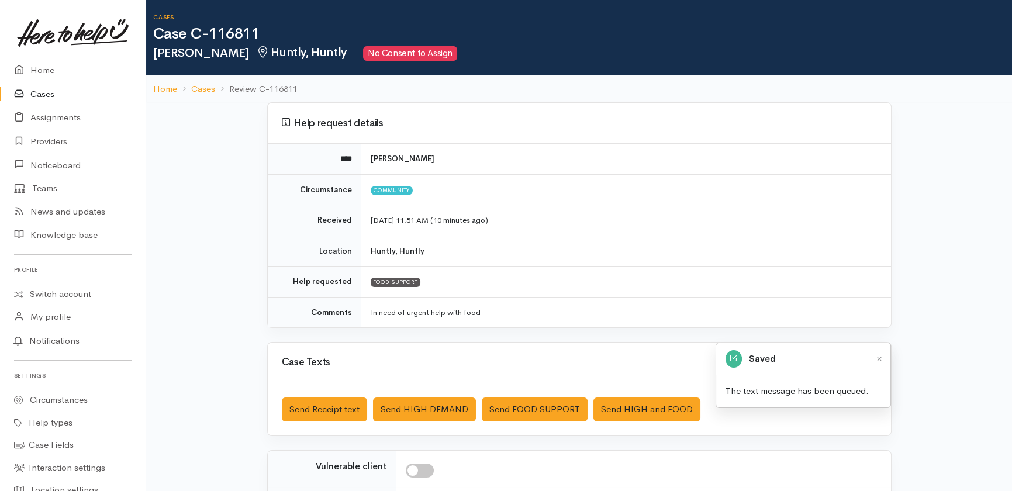
click at [36, 94] on link "Cases" at bounding box center [73, 94] width 146 height 24
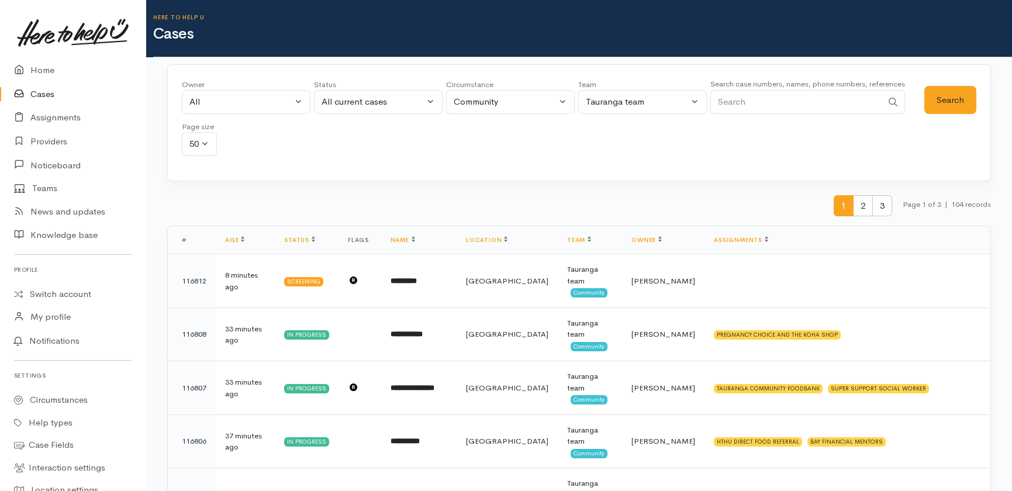
click at [798, 103] on input "Search" at bounding box center [796, 102] width 172 height 24
type input "robert nepia"
click at [649, 106] on div "Tauranga team" at bounding box center [637, 101] width 103 height 13
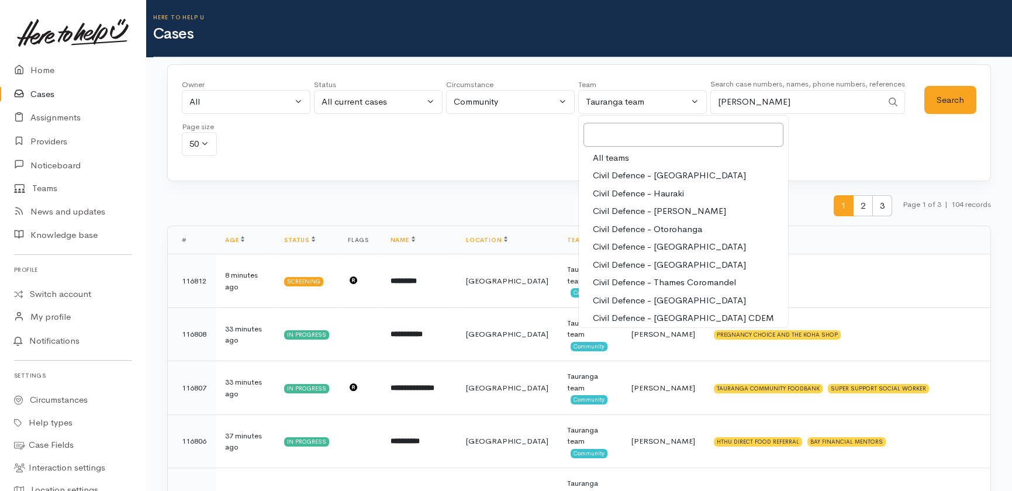
drag, startPoint x: 616, startPoint y: 157, endPoint x: 478, endPoint y: 136, distance: 139.5
click at [614, 157] on span "All teams" at bounding box center [611, 157] width 36 height 13
select select "-1"
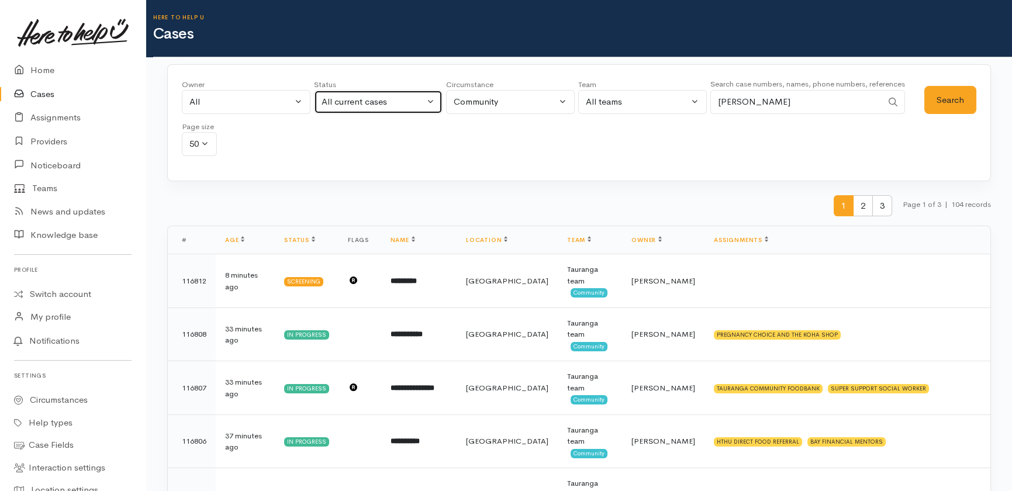
click at [388, 99] on div "All current cases" at bounding box center [373, 101] width 103 height 13
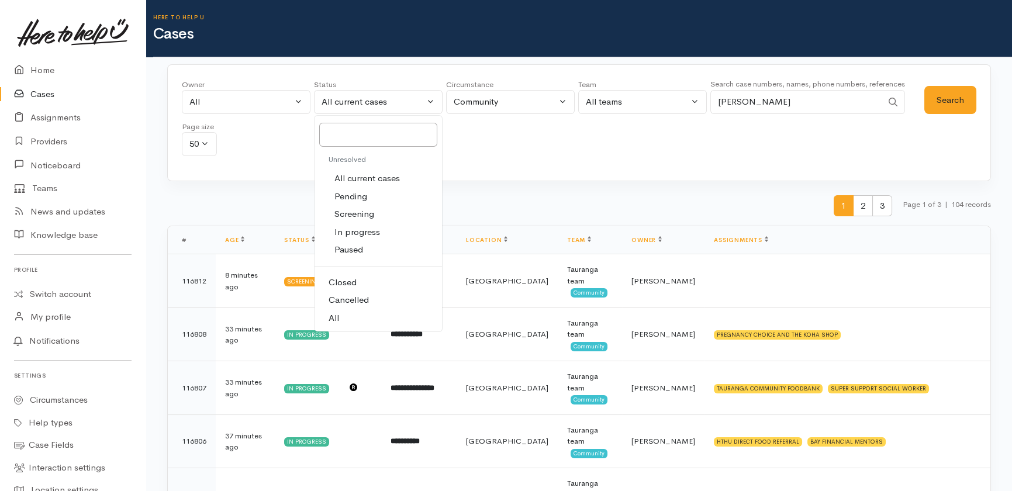
click at [343, 320] on link "All" at bounding box center [378, 318] width 127 height 18
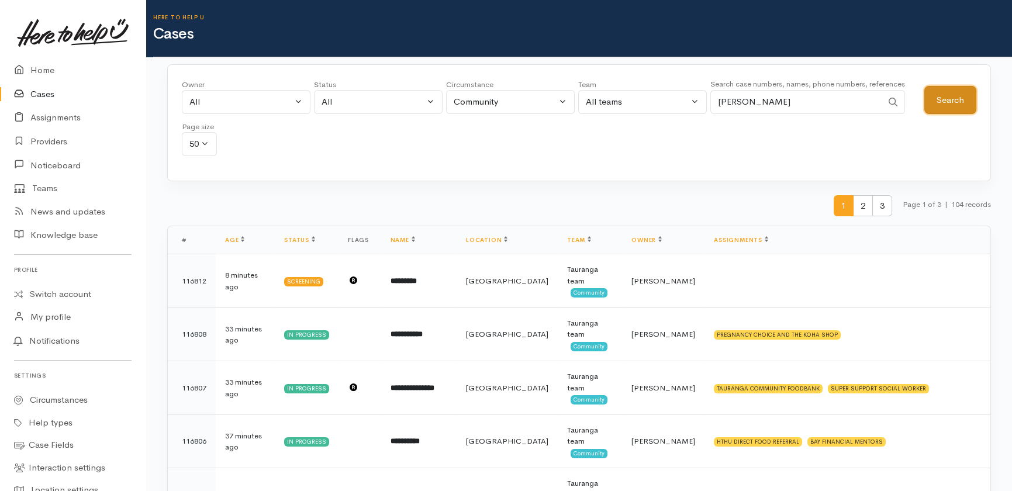
drag, startPoint x: 961, startPoint y: 98, endPoint x: 921, endPoint y: 117, distance: 44.7
click at [961, 98] on button "Search" at bounding box center [950, 100] width 52 height 29
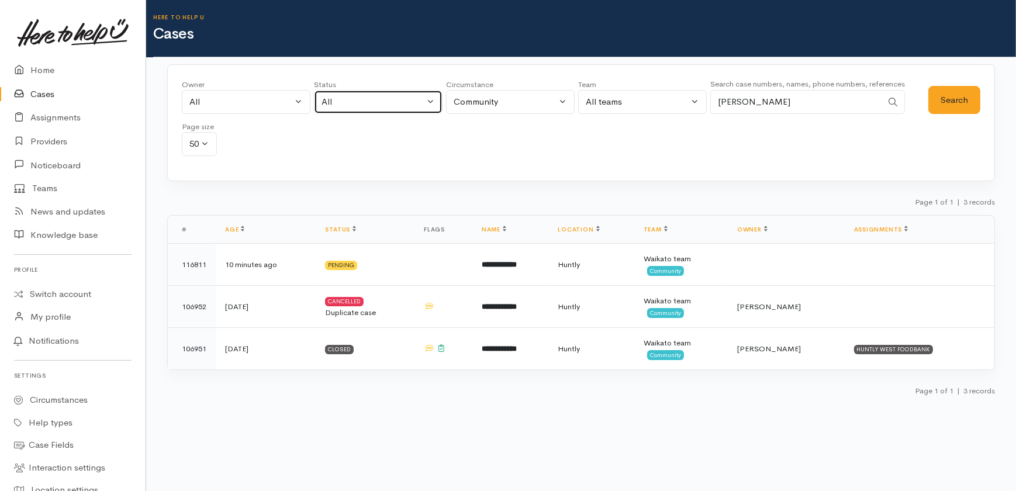
click at [354, 100] on div "All" at bounding box center [373, 101] width 103 height 13
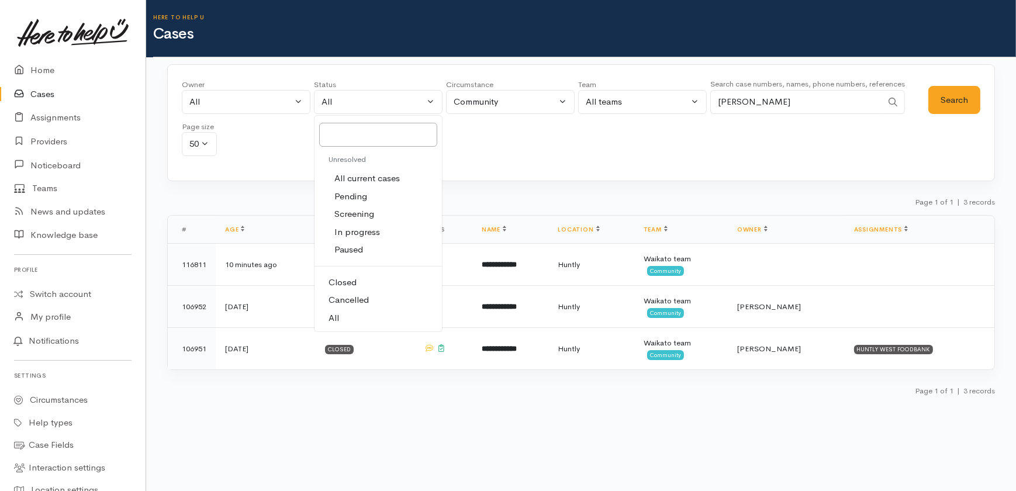
click at [374, 178] on span "All current cases" at bounding box center [366, 178] width 65 height 13
select select "Unresolved"
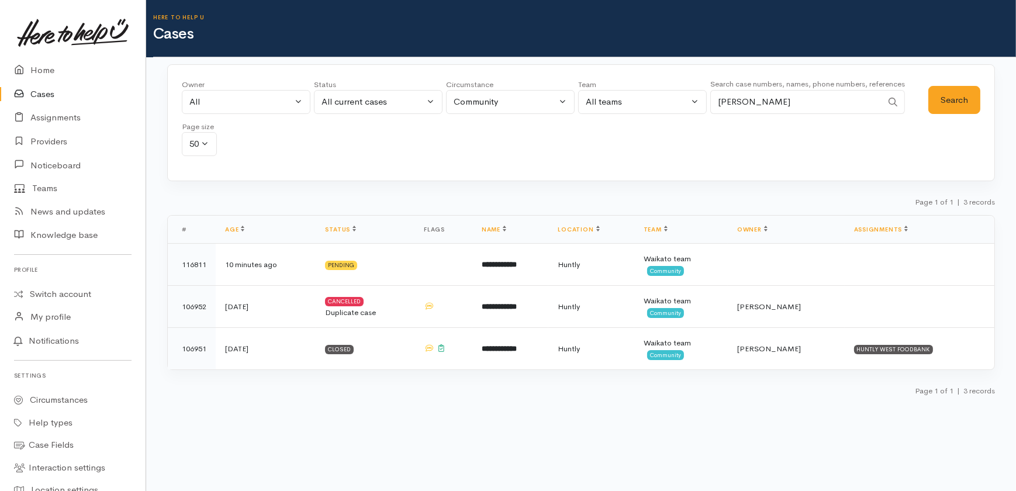
drag, startPoint x: 790, startPoint y: 102, endPoint x: 661, endPoint y: 111, distance: 129.5
click at [661, 111] on div "Owner All My cases 2Alice1 Faye Davies ('Here to help u') Aandrea Murray ('Here…" at bounding box center [555, 121] width 747 height 84
click at [637, 108] on button "All teams" at bounding box center [642, 102] width 129 height 24
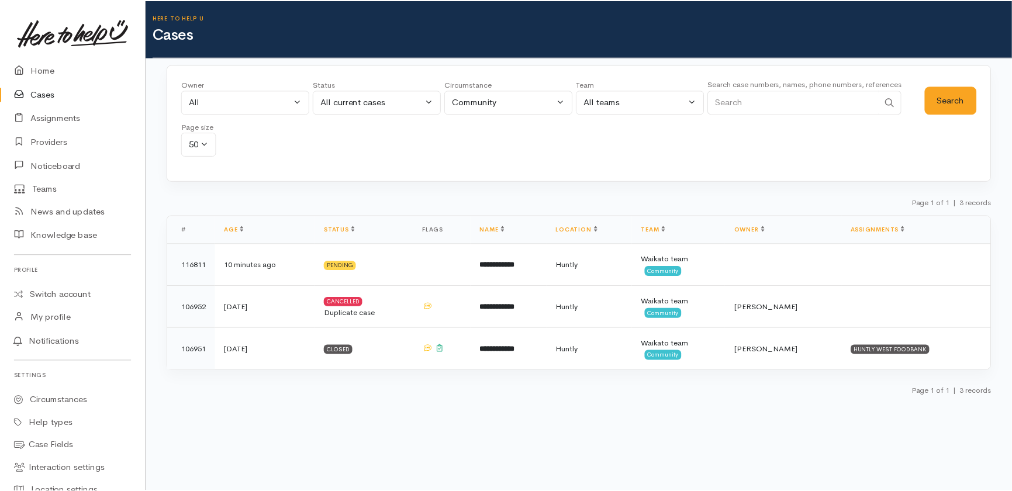
scroll to position [110, 0]
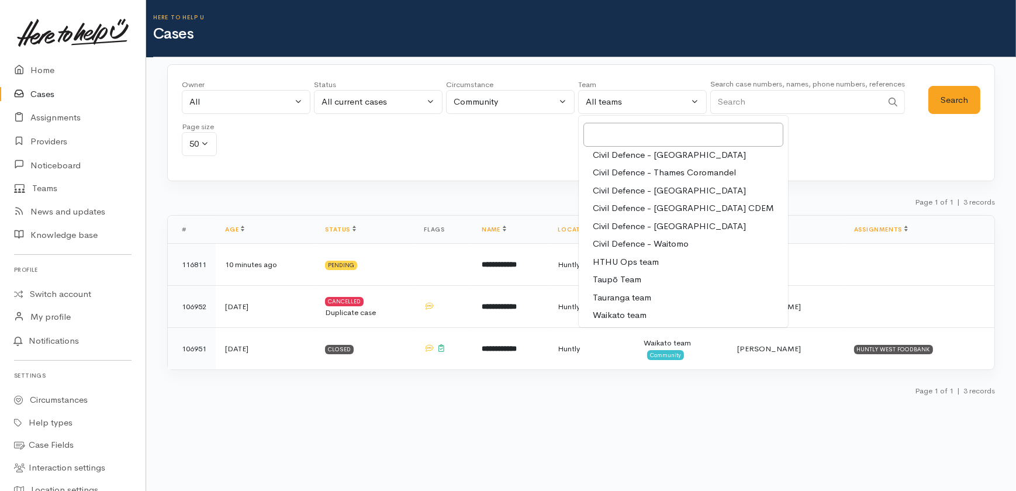
click at [618, 296] on span "Tauranga team" at bounding box center [622, 297] width 58 height 13
select select "3"
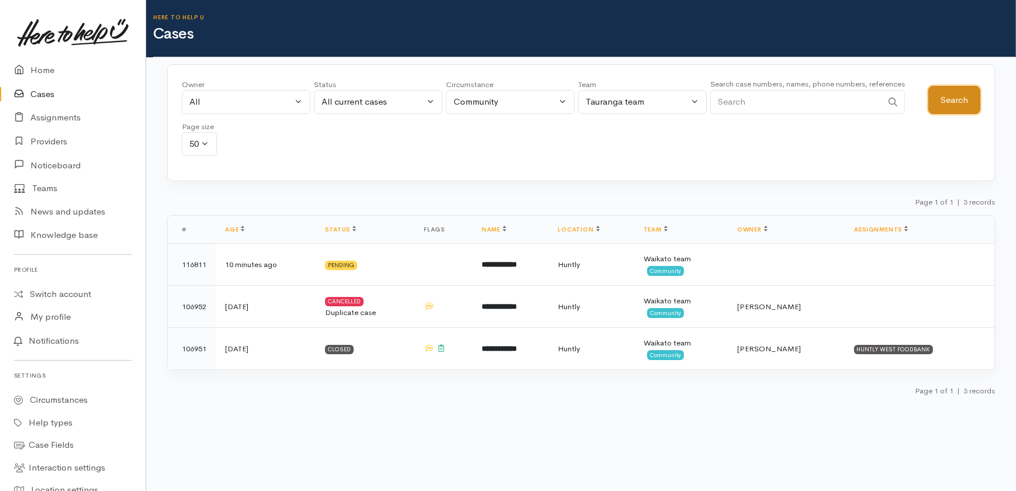
click at [951, 95] on button "Search" at bounding box center [954, 100] width 52 height 29
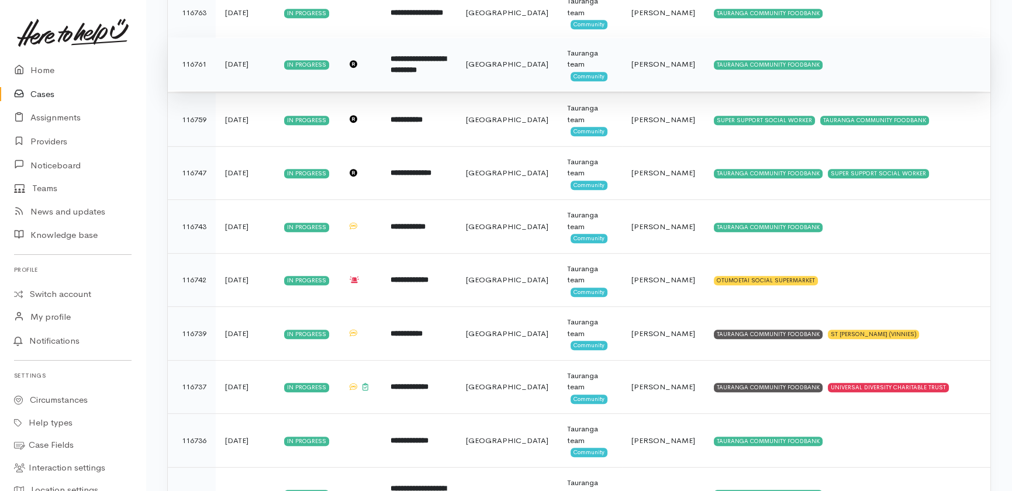
scroll to position [1594, 0]
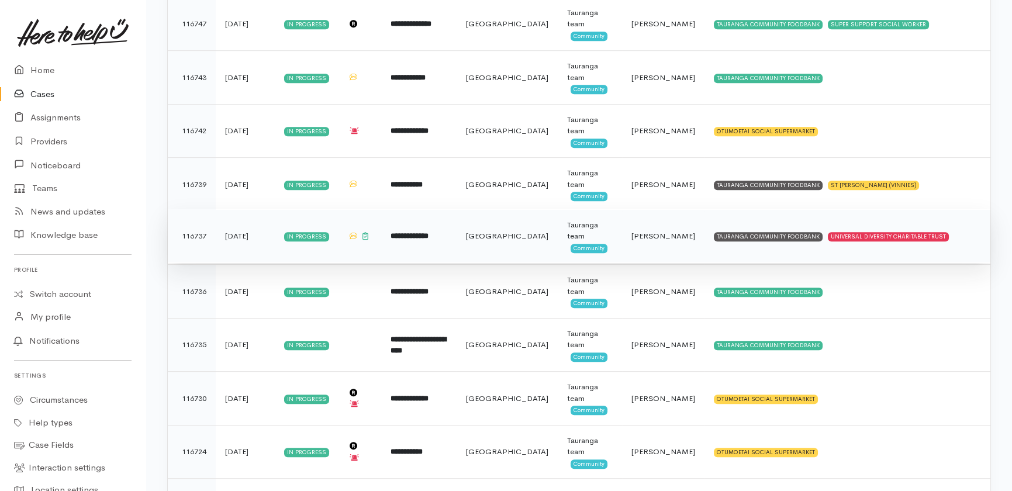
click at [647, 232] on span "[PERSON_NAME]" at bounding box center [663, 236] width 64 height 10
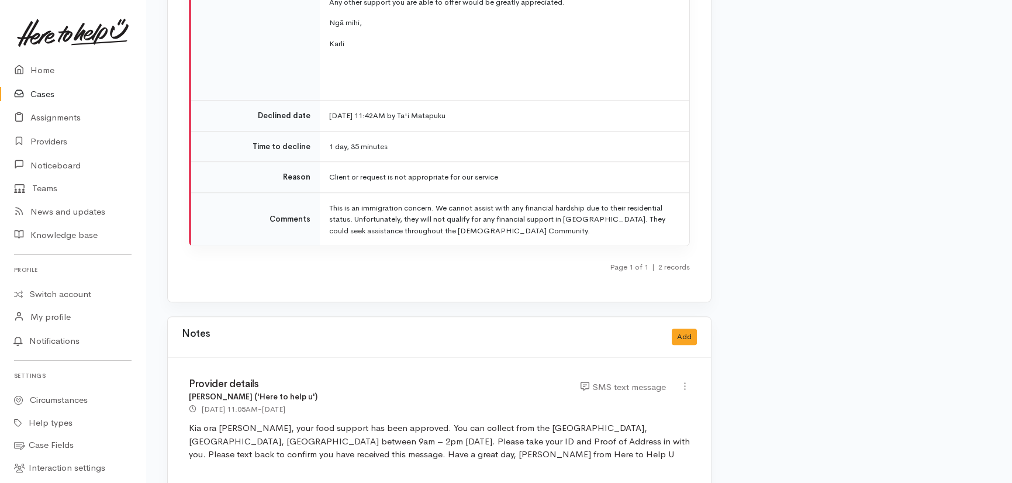
scroll to position [2167, 0]
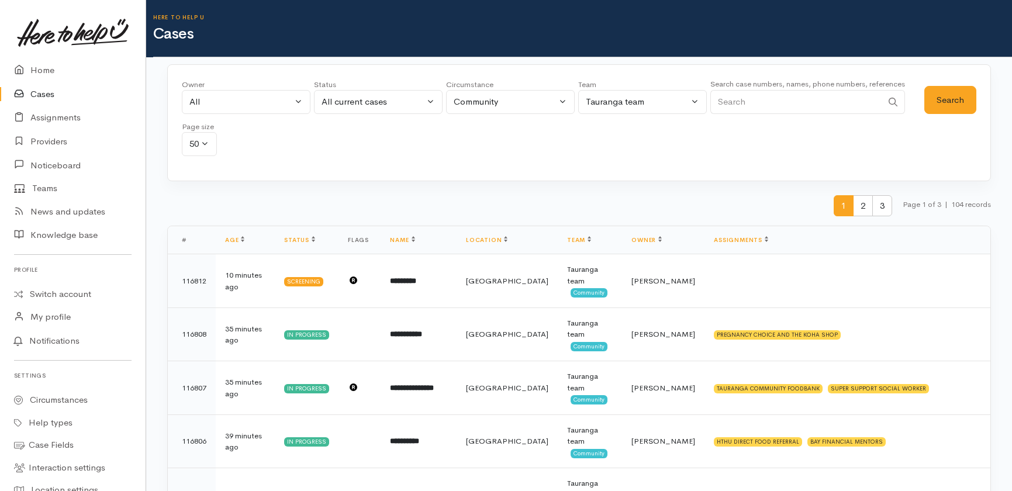
scroll to position [1573, 0]
